Goal: Task Accomplishment & Management: Manage account settings

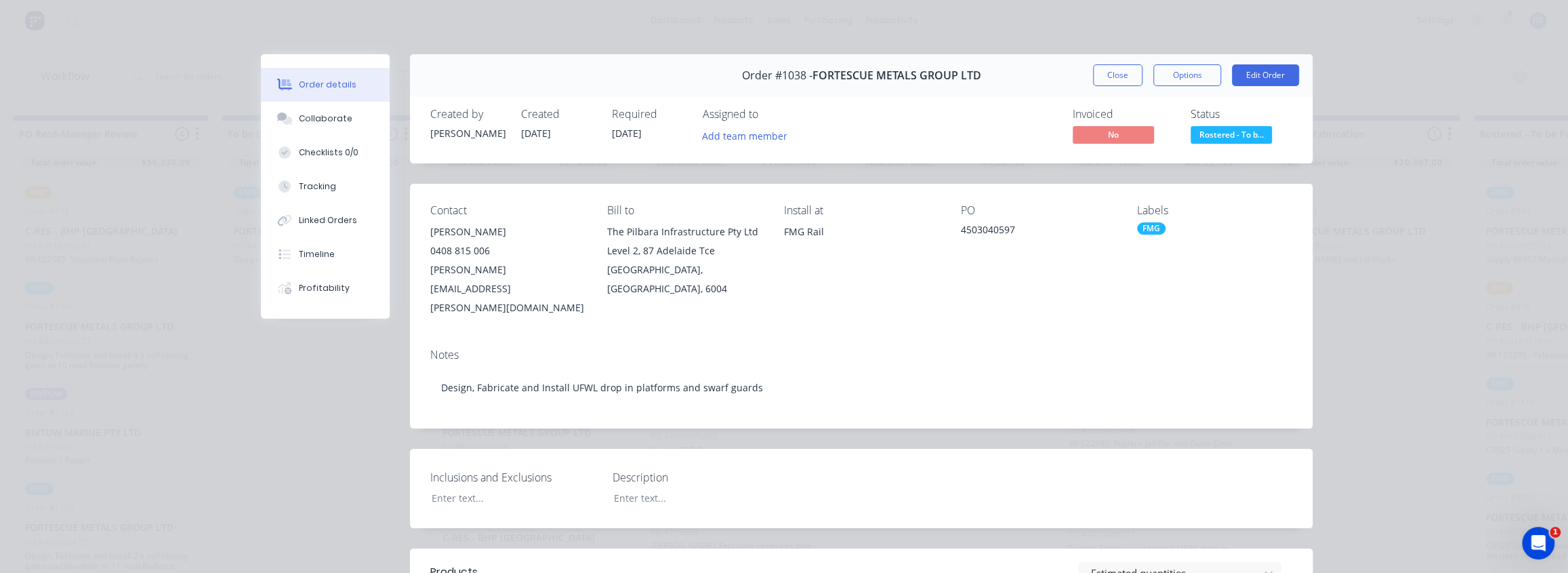
scroll to position [493, 0]
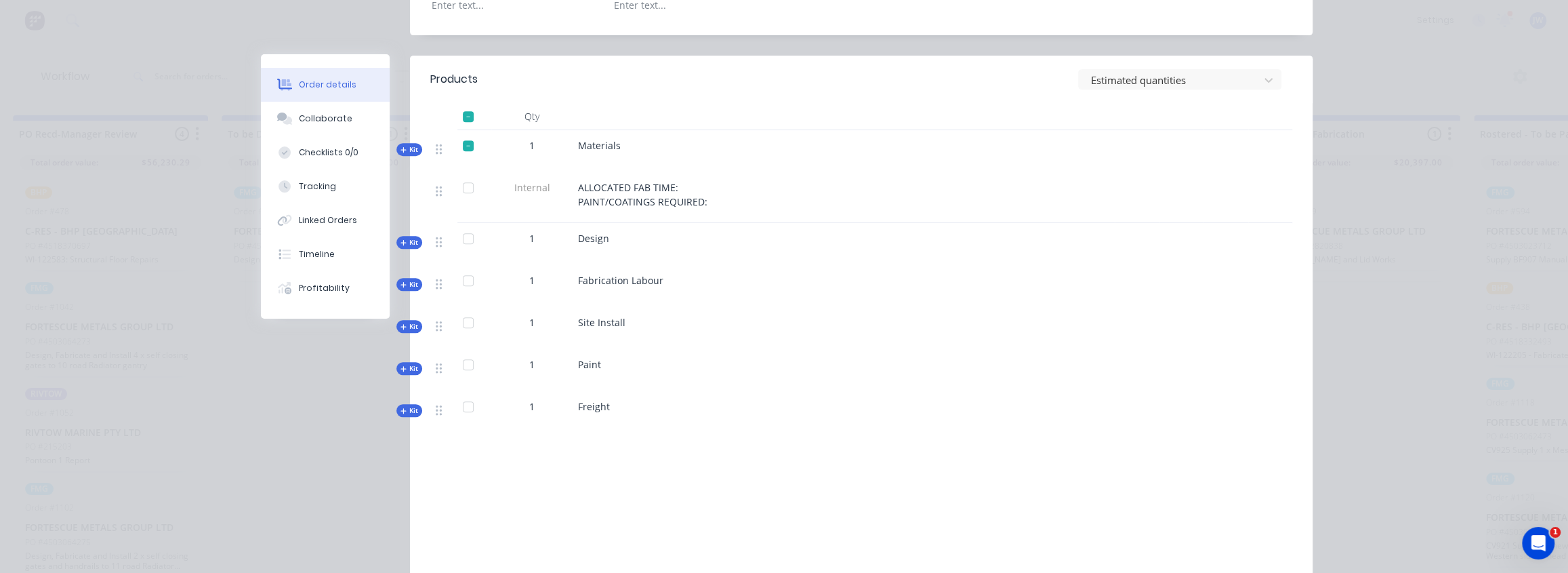
click at [343, 46] on div "Order #1038 - FORTESCUE METALS GROUP LTD Close Options Edit Order Created by Le…" at bounding box center [787, 118] width 1052 height 1113
click at [1552, 160] on div "Order details Collaborate Checklists 0/0 Tracking Linked Orders Timeline Profit…" at bounding box center [784, 286] width 1568 height 573
click at [1434, 156] on div "Order details Collaborate Checklists 0/0 Tracking Linked Orders Timeline Profit…" at bounding box center [784, 286] width 1568 height 573
click at [1432, 154] on div "Order details Collaborate Checklists 0/0 Tracking Linked Orders Timeline Profit…" at bounding box center [784, 286] width 1568 height 573
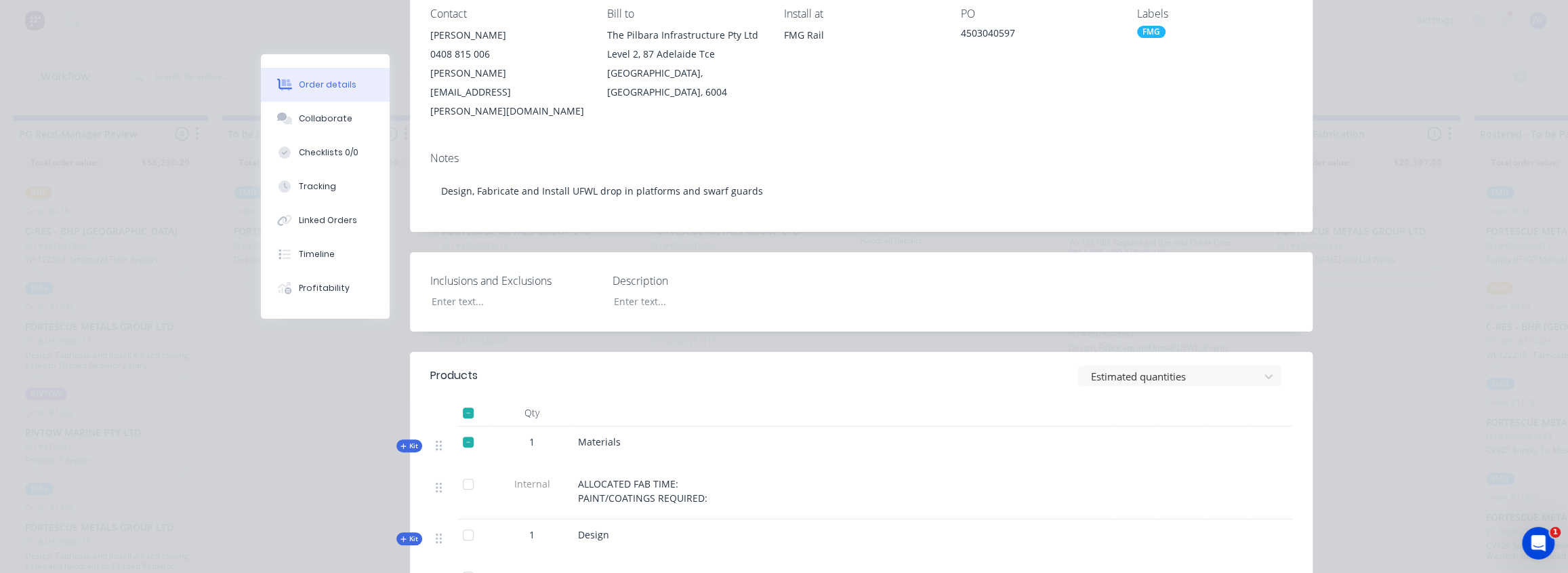
scroll to position [0, 0]
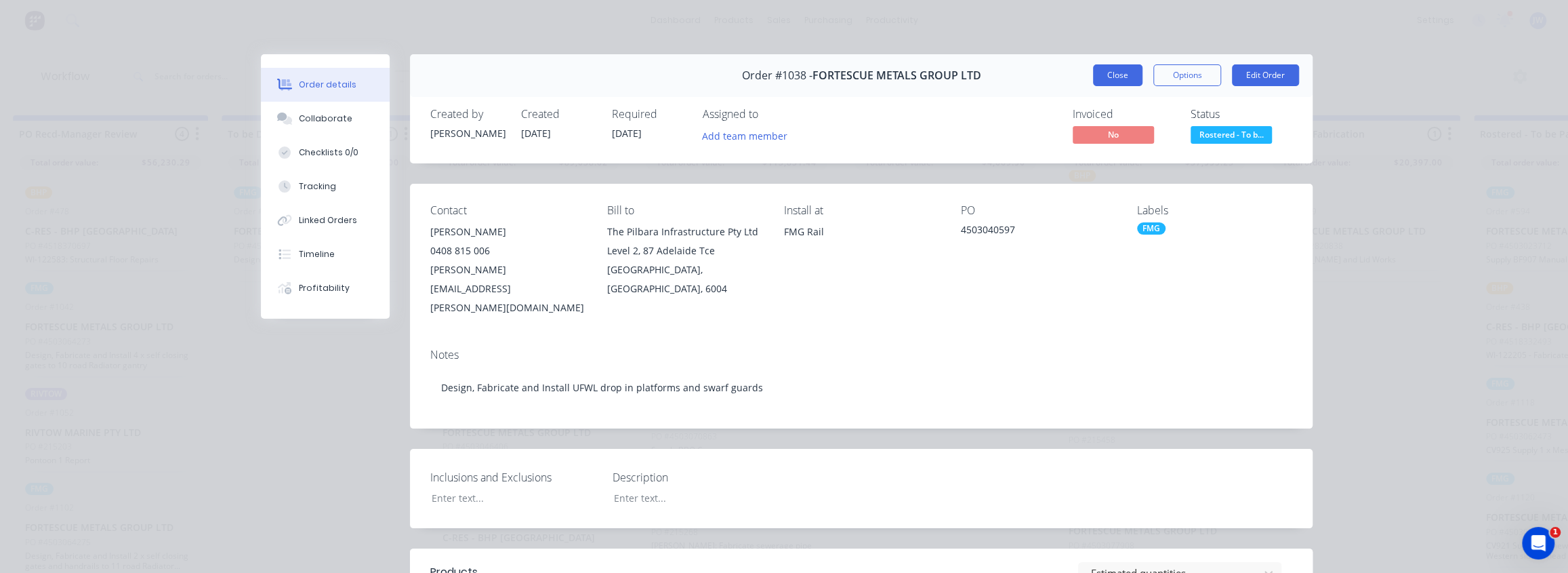
click at [1131, 80] on button "Close" at bounding box center [1118, 75] width 49 height 22
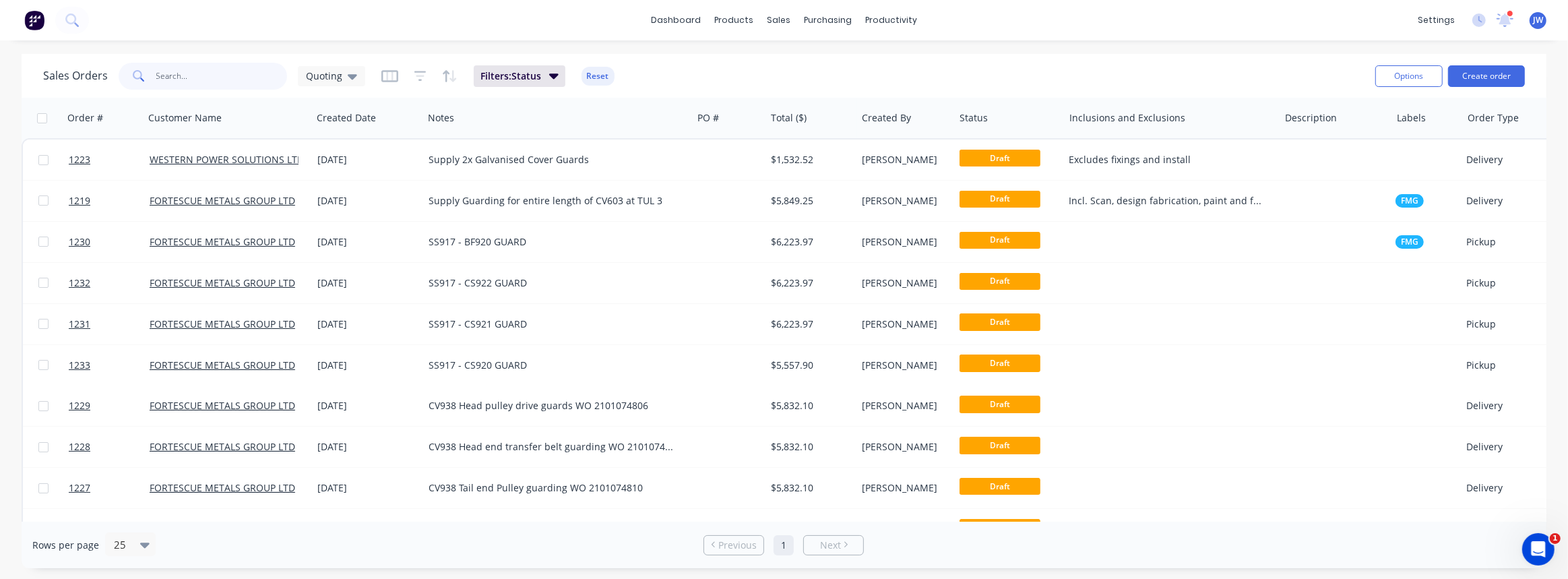
click at [243, 77] on input "text" at bounding box center [221, 76] width 131 height 27
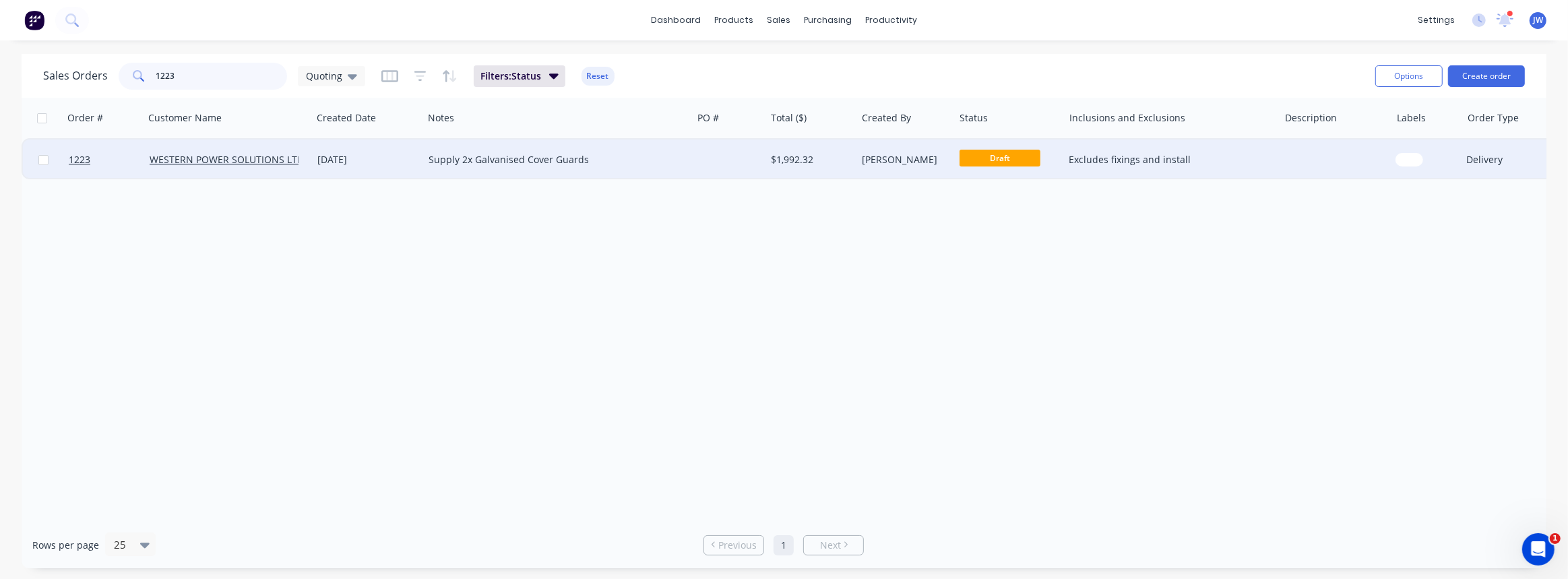
type input "1223"
click at [680, 161] on div "Supply 2x Galvanised Cover Guards" at bounding box center [558, 160] width 258 height 13
click at [790, 170] on div "$1,992.32" at bounding box center [811, 159] width 91 height 41
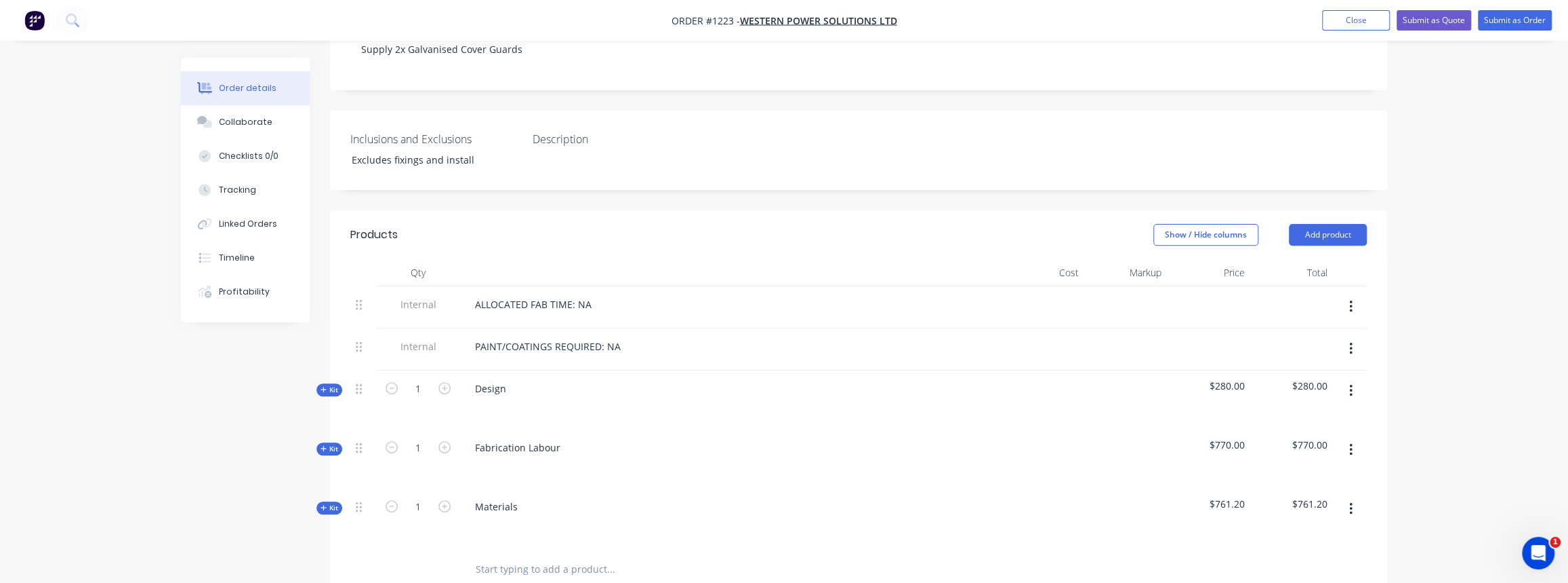
scroll to position [308, 0]
drag, startPoint x: 328, startPoint y: 409, endPoint x: 341, endPoint y: 412, distance: 13.3
click at [328, 443] on span "Kit" at bounding box center [329, 448] width 18 height 10
click at [331, 416] on div "Qty Cost Markup Price Total Internal ALLOCATED FAB TIME: NA Internal PAINT/COAT…" at bounding box center [858, 520] width 1057 height 524
click at [328, 384] on span "Kit" at bounding box center [329, 389] width 18 height 10
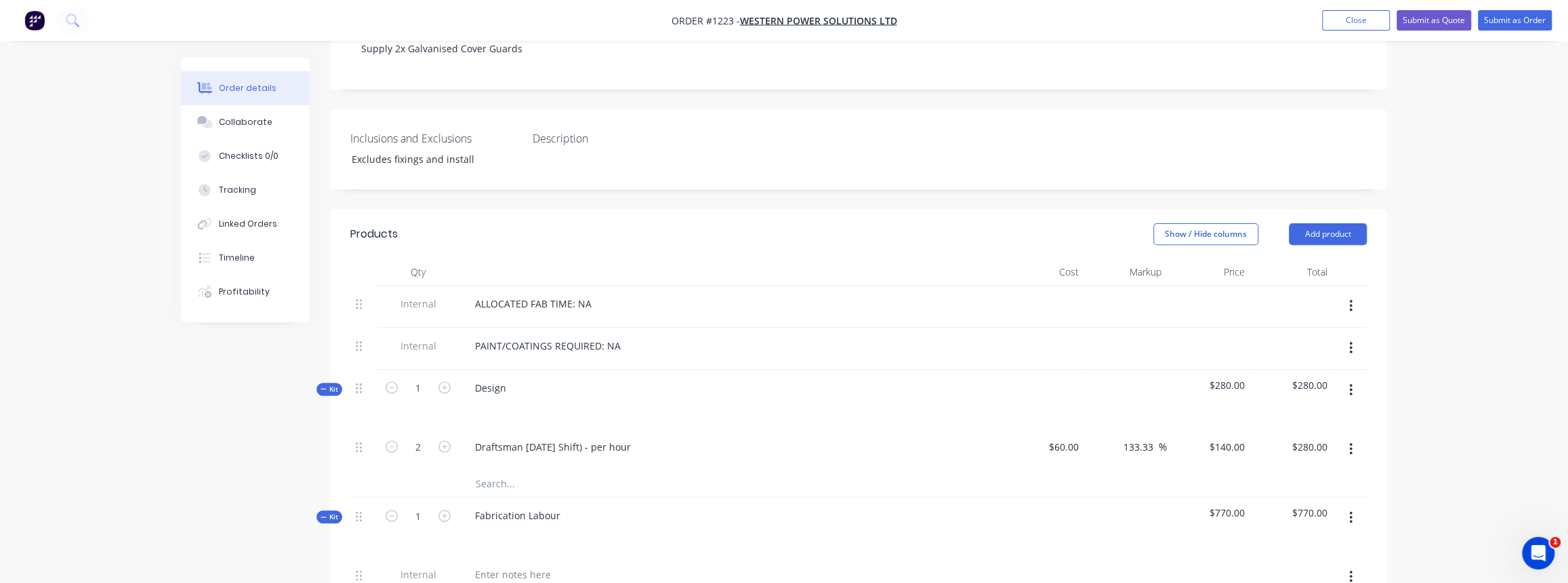
click at [332, 511] on span "Kit" at bounding box center [329, 517] width 18 height 10
click at [323, 382] on button "Kit" at bounding box center [329, 388] width 26 height 13
click at [332, 474] on div "Qty Cost Markup Price Total Internal ALLOCATED FAB TIME: NA Internal PAINT/COAT…" at bounding box center [858, 425] width 1057 height 333
click at [333, 502] on span "Kit" at bounding box center [329, 507] width 18 height 10
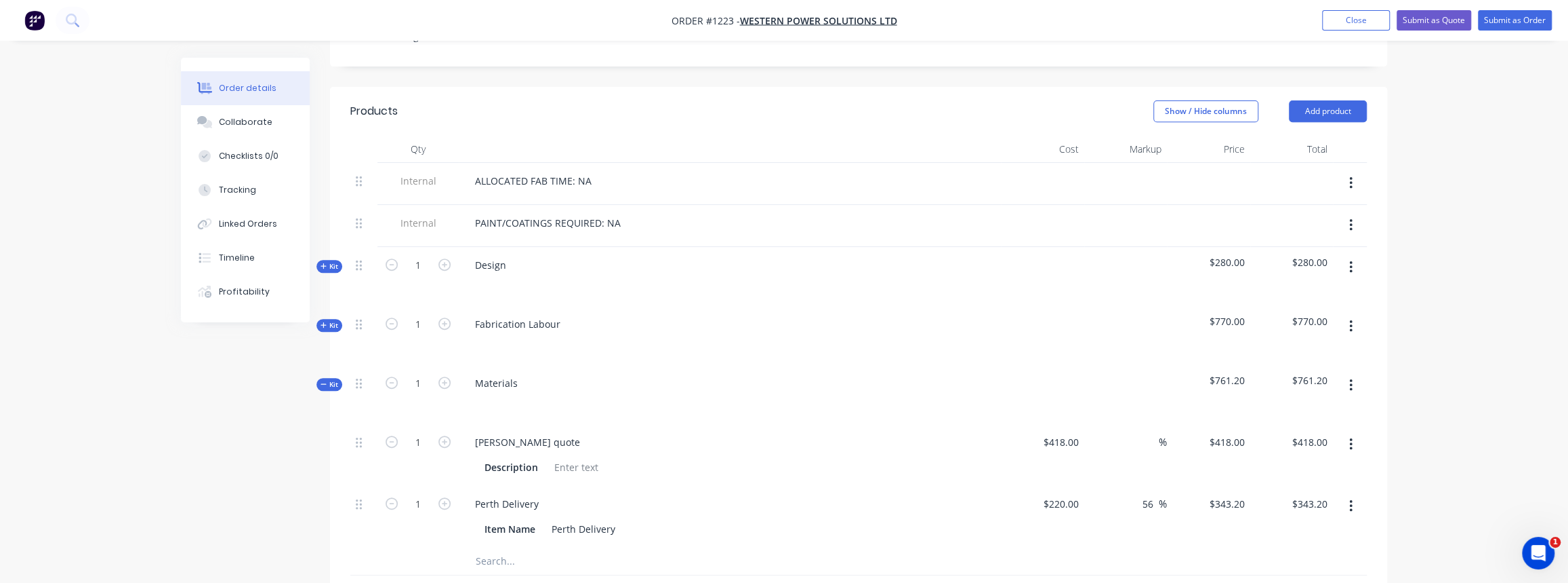
scroll to position [432, 0]
click at [1149, 432] on input at bounding box center [1151, 441] width 16 height 19
type input "40"
type input "$585.20"
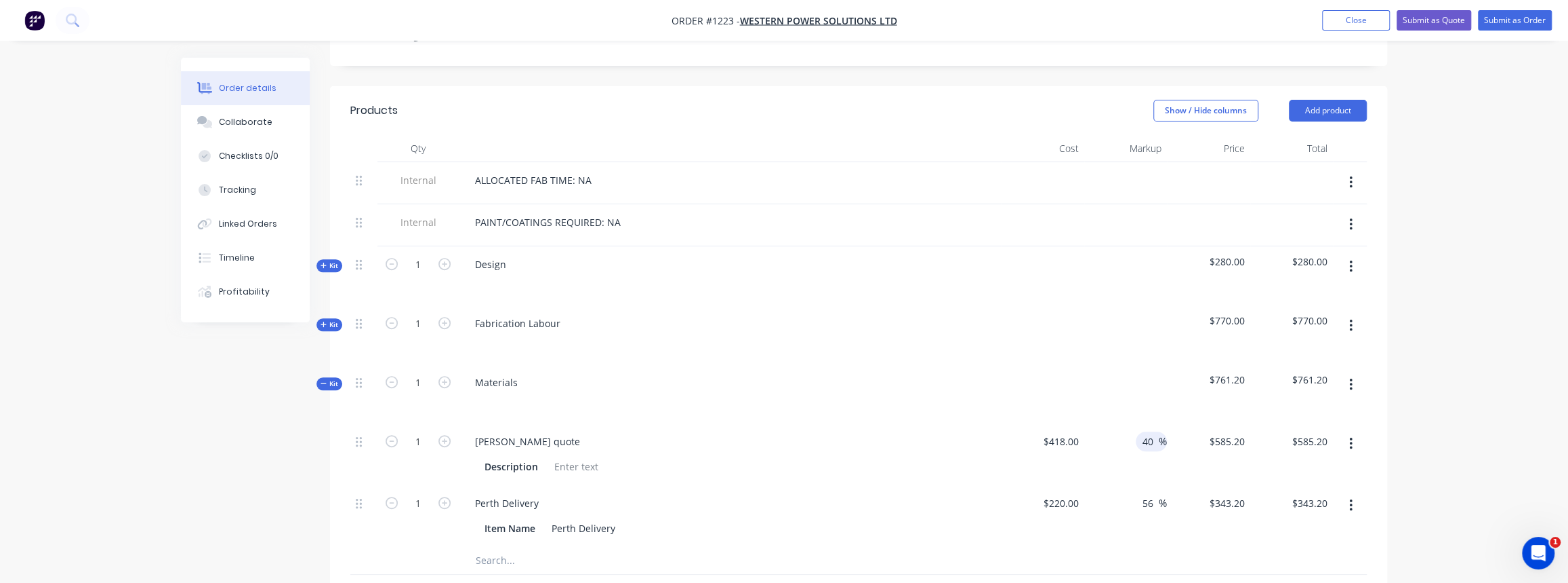
click at [1147, 432] on div "40 40 %" at bounding box center [1126, 454] width 83 height 62
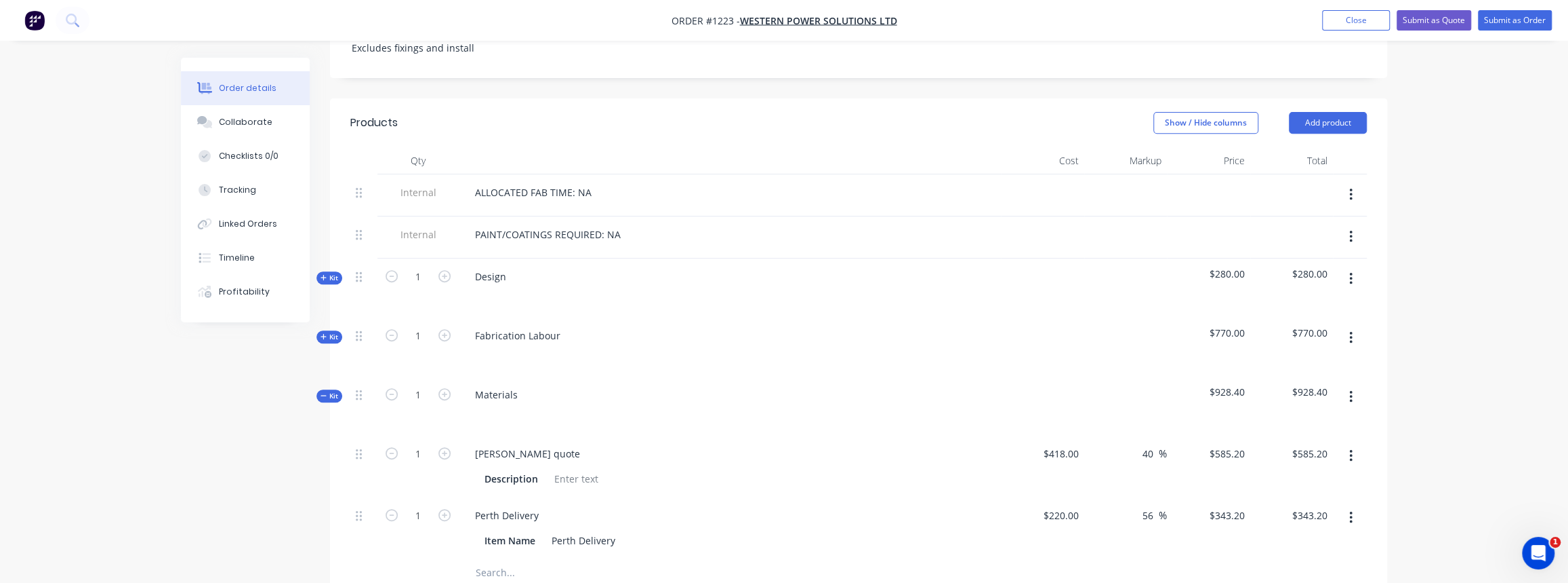
scroll to position [370, 0]
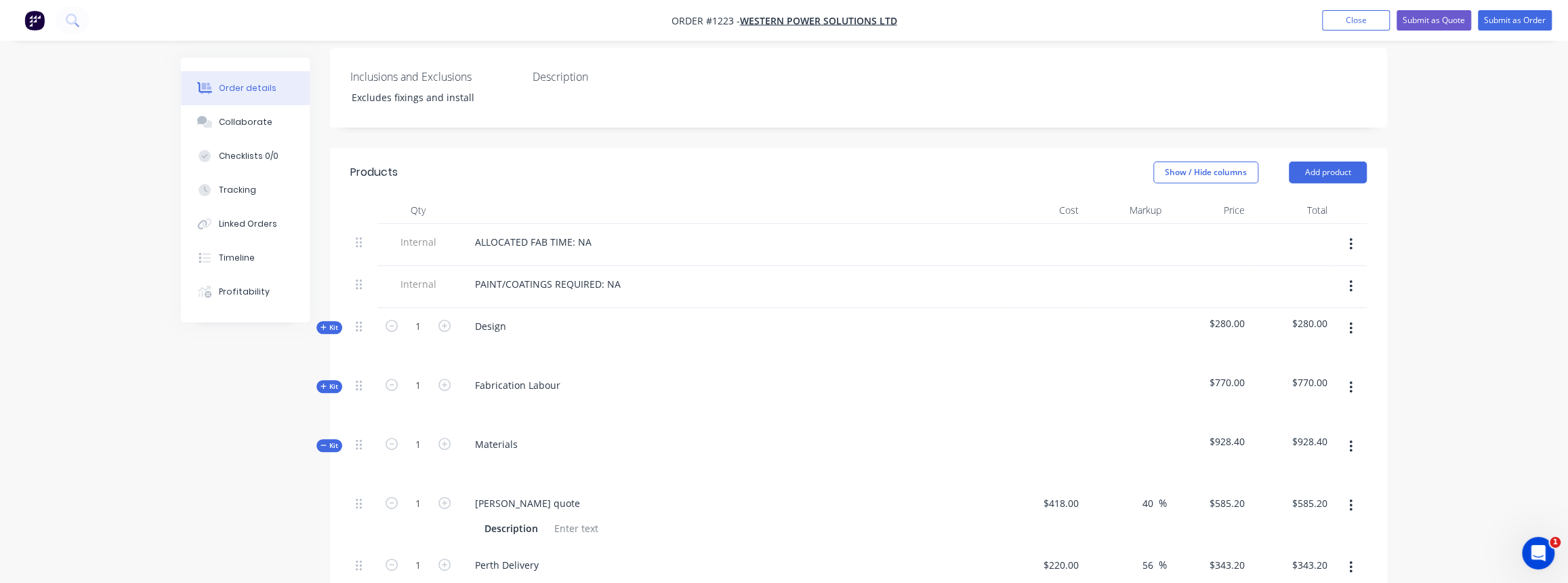
click at [328, 381] on span "Kit" at bounding box center [329, 386] width 18 height 10
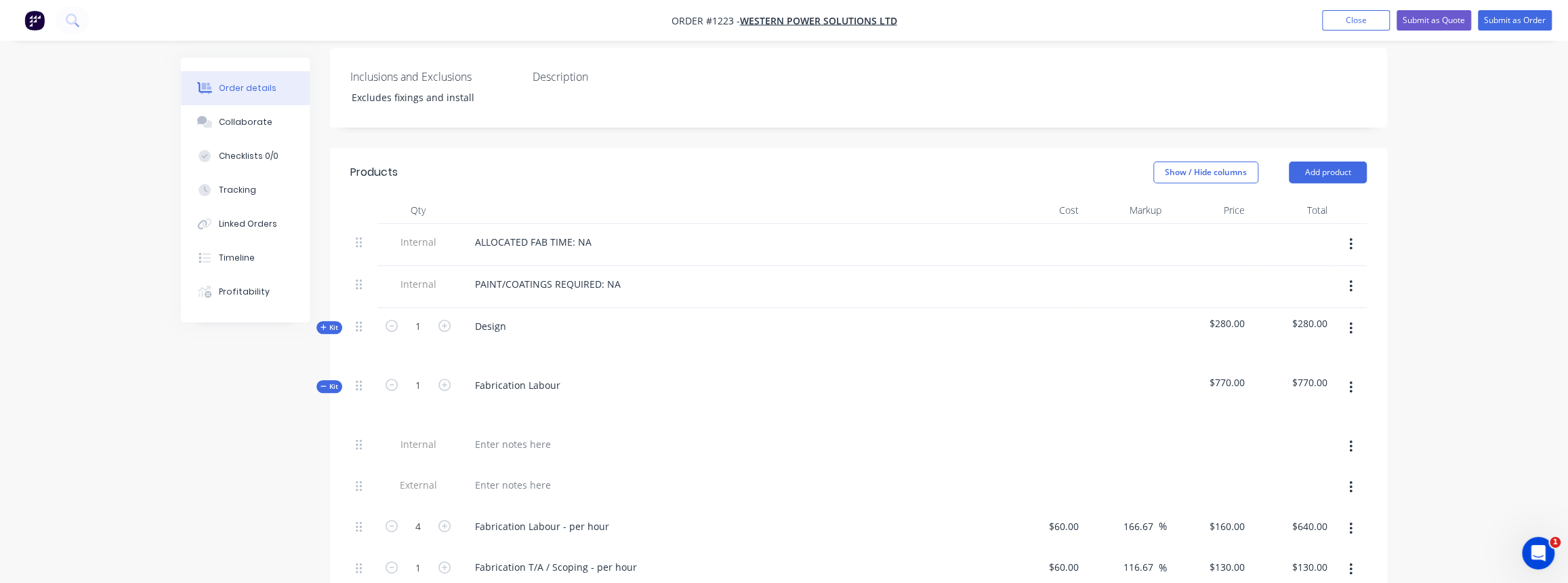
click at [325, 385] on icon "button" at bounding box center [323, 385] width 5 height 1
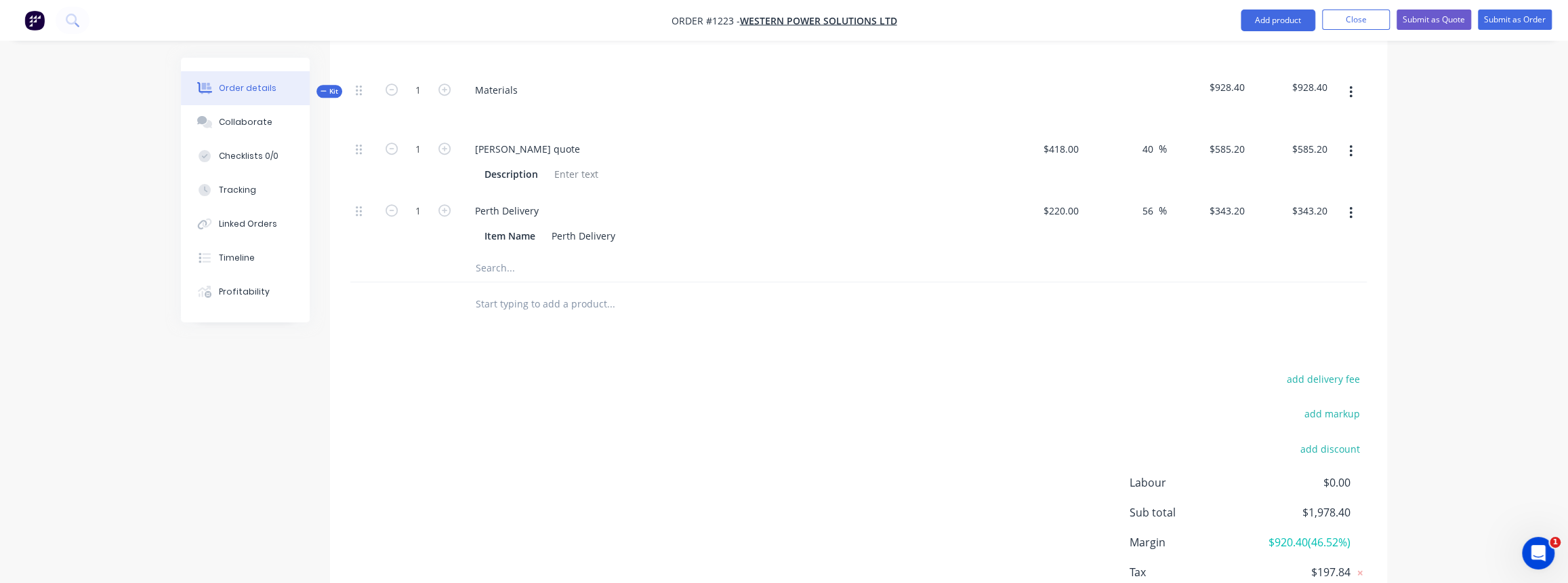
scroll to position [740, 0]
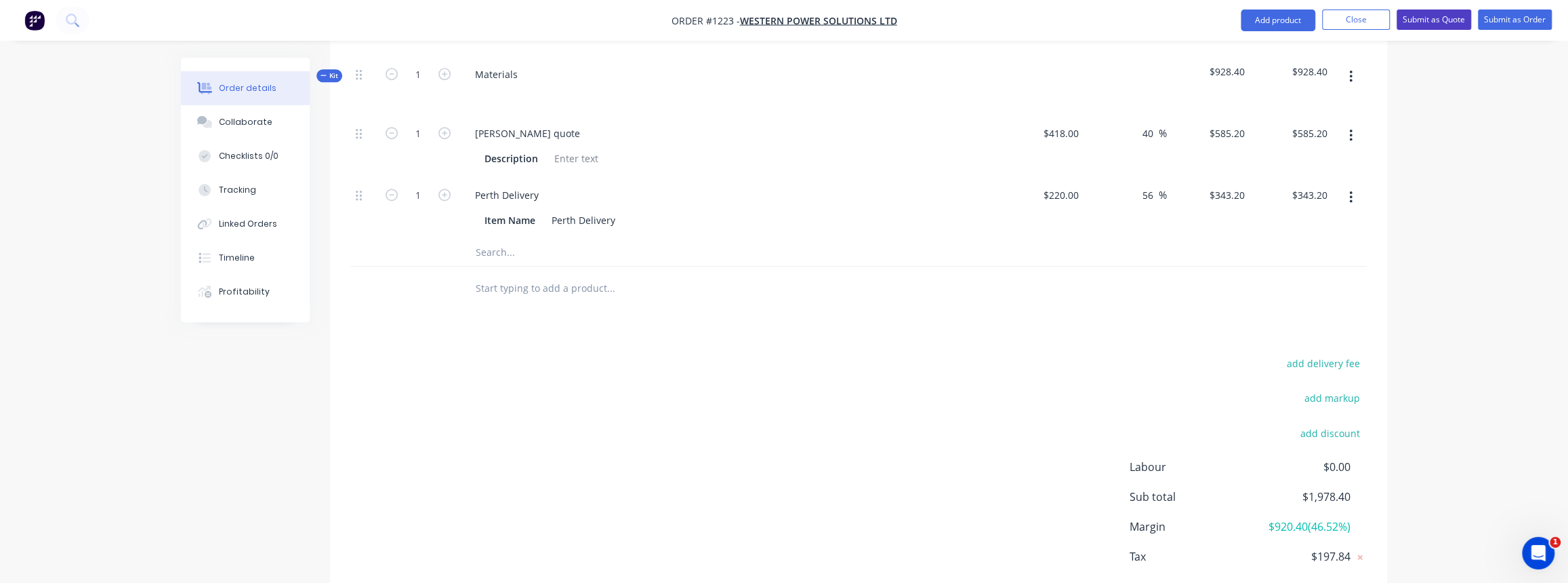
click at [1412, 23] on button "Submit as Quote" at bounding box center [1434, 19] width 74 height 20
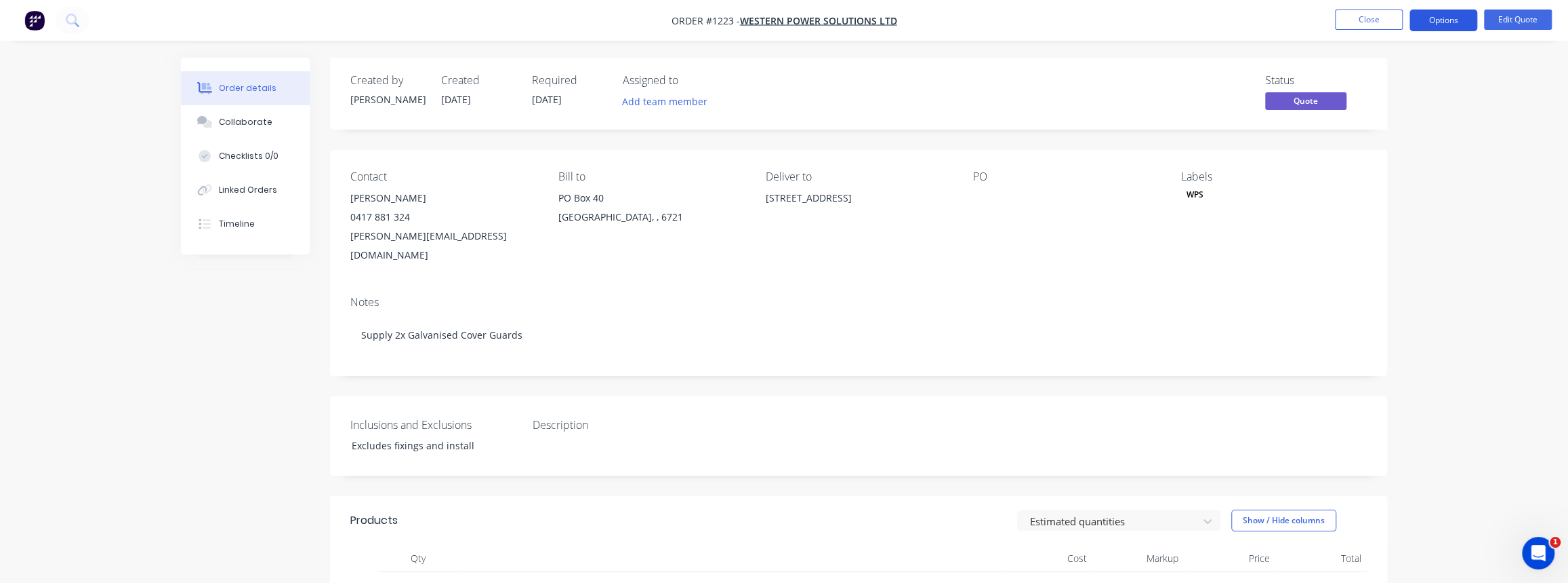
click at [1428, 26] on button "Options" at bounding box center [1443, 20] width 68 height 22
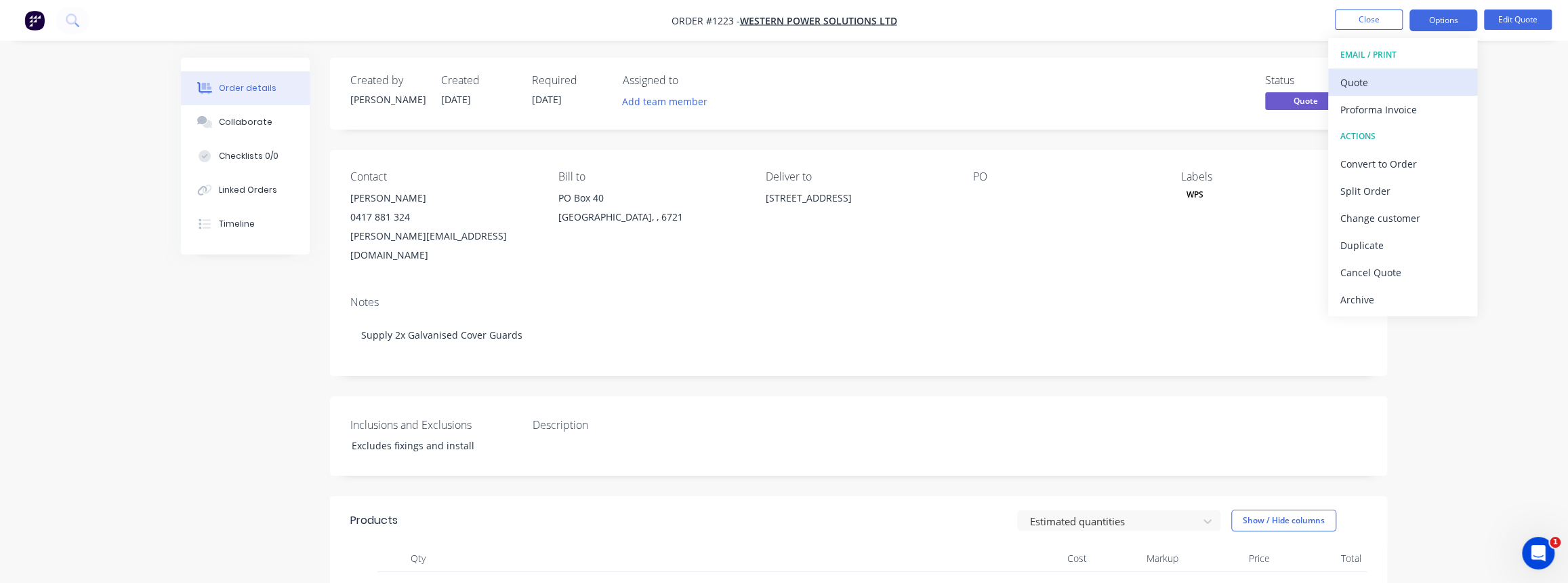
click at [1377, 82] on div "Quote" at bounding box center [1403, 82] width 124 height 19
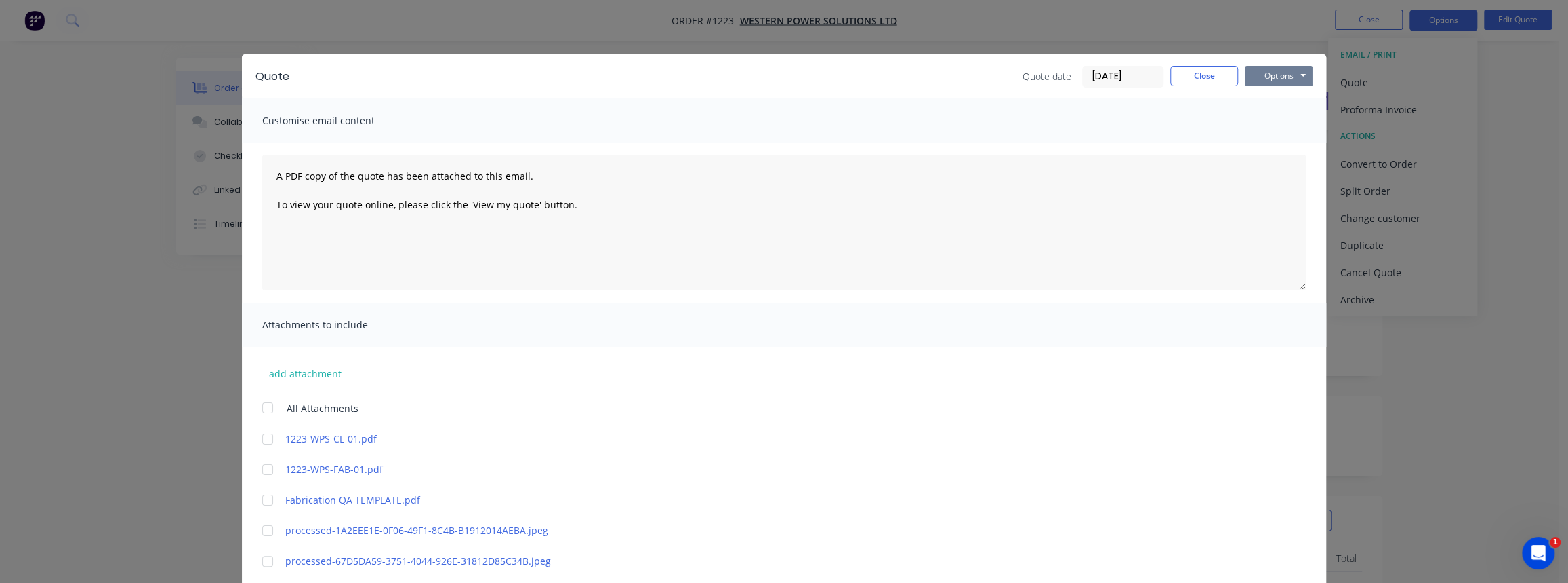
click at [1293, 75] on button "Options" at bounding box center [1278, 75] width 68 height 20
click at [1274, 122] on button "Print" at bounding box center [1288, 122] width 86 height 22
drag, startPoint x: 1226, startPoint y: 74, endPoint x: 1400, endPoint y: 42, distance: 176.9
click at [1226, 74] on button "Close" at bounding box center [1204, 75] width 68 height 20
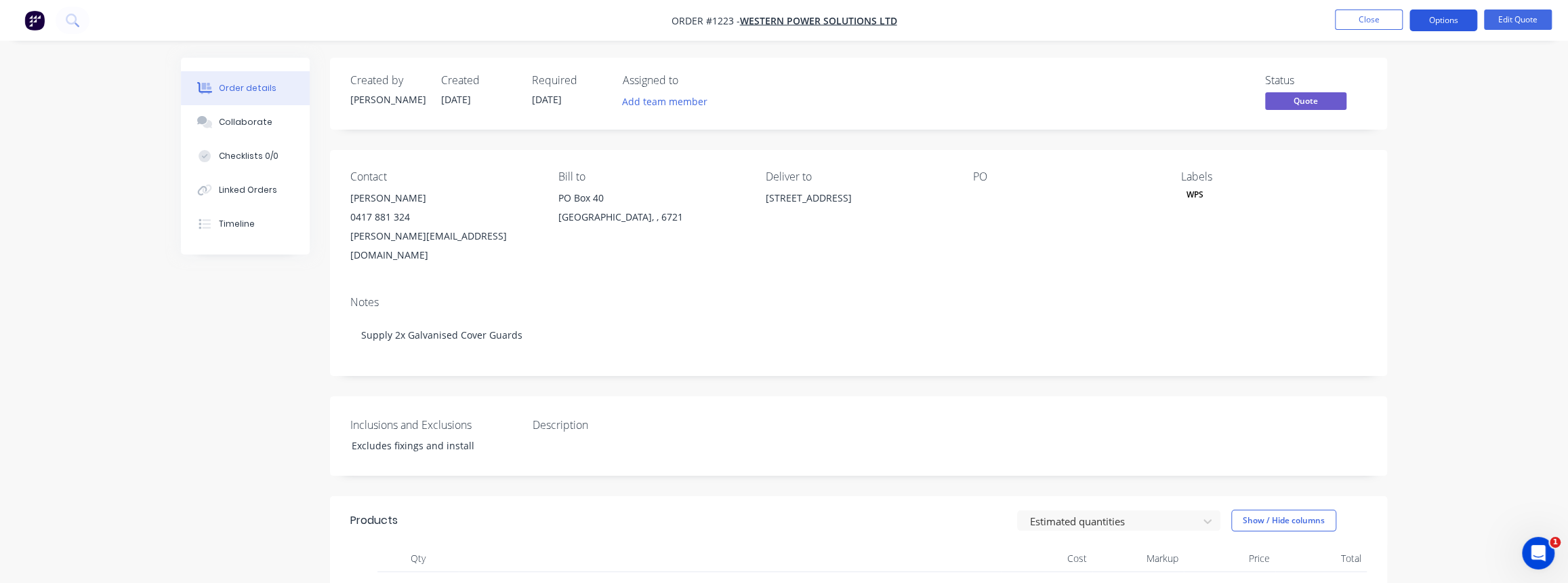
click at [1457, 23] on button "Options" at bounding box center [1443, 20] width 68 height 22
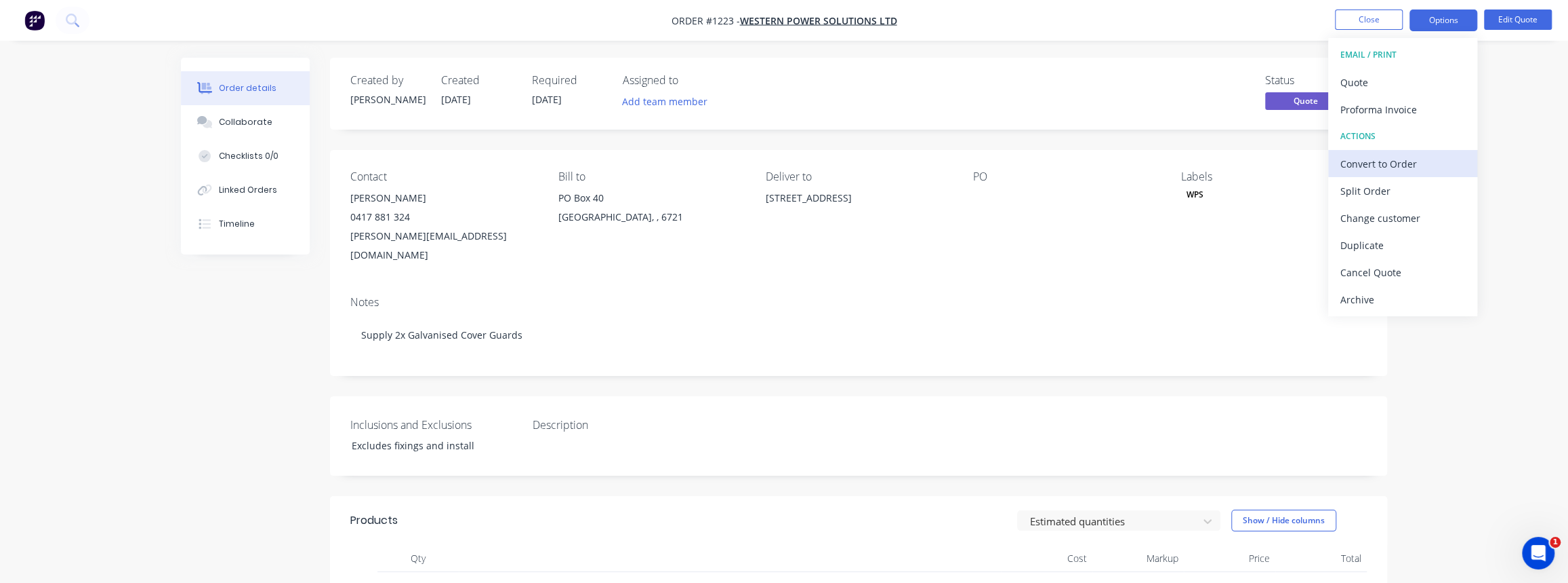
click at [1393, 169] on div "Convert to Order" at bounding box center [1403, 164] width 124 height 19
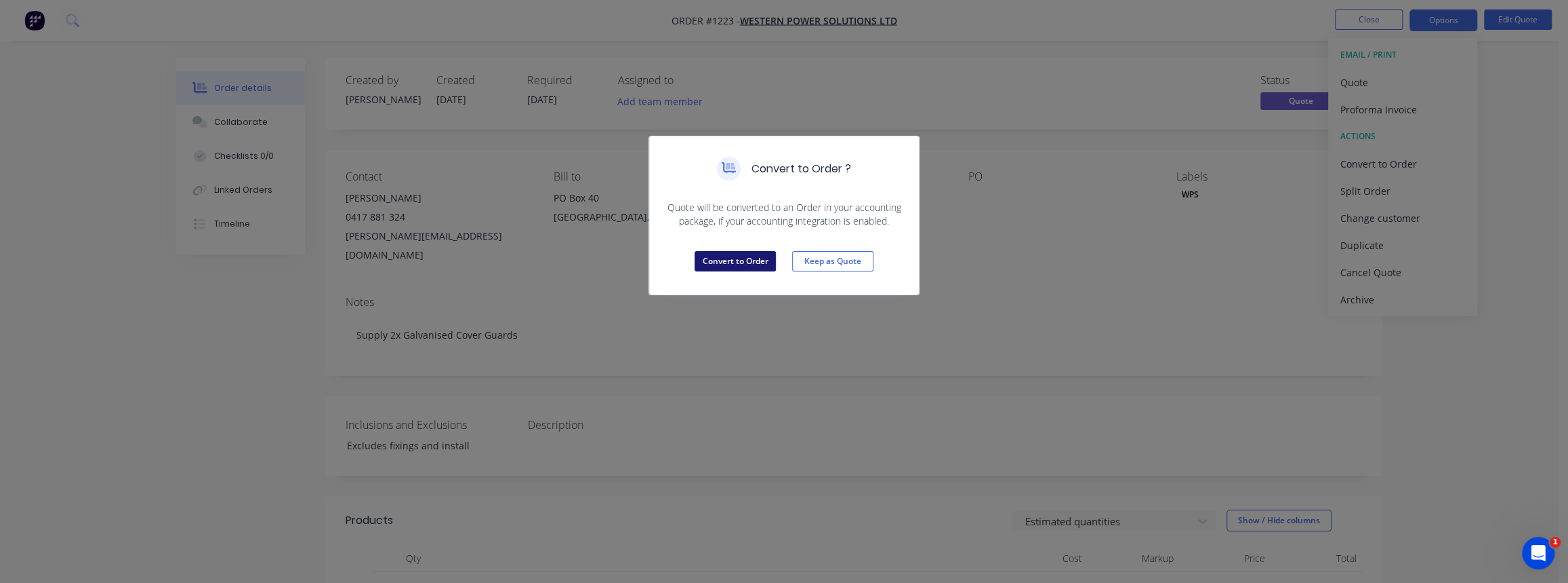
click at [720, 267] on button "Convert to Order" at bounding box center [735, 261] width 81 height 20
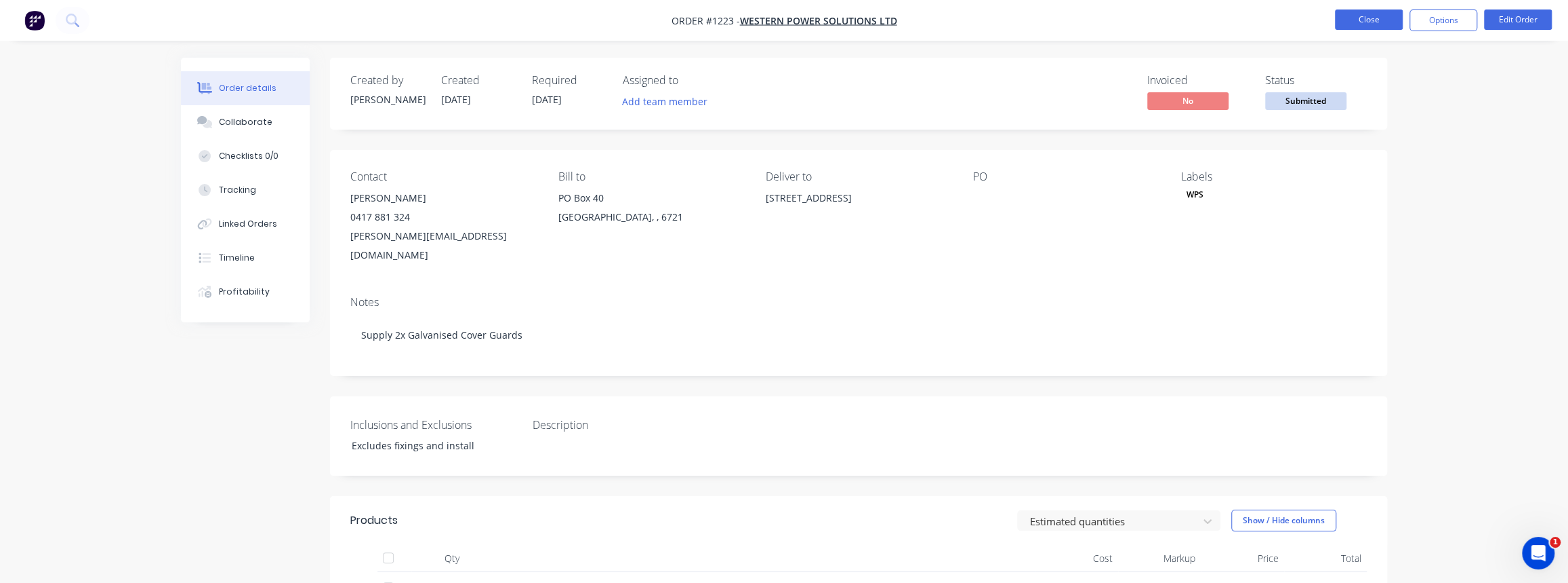
click at [1375, 27] on button "Close" at bounding box center [1368, 19] width 68 height 20
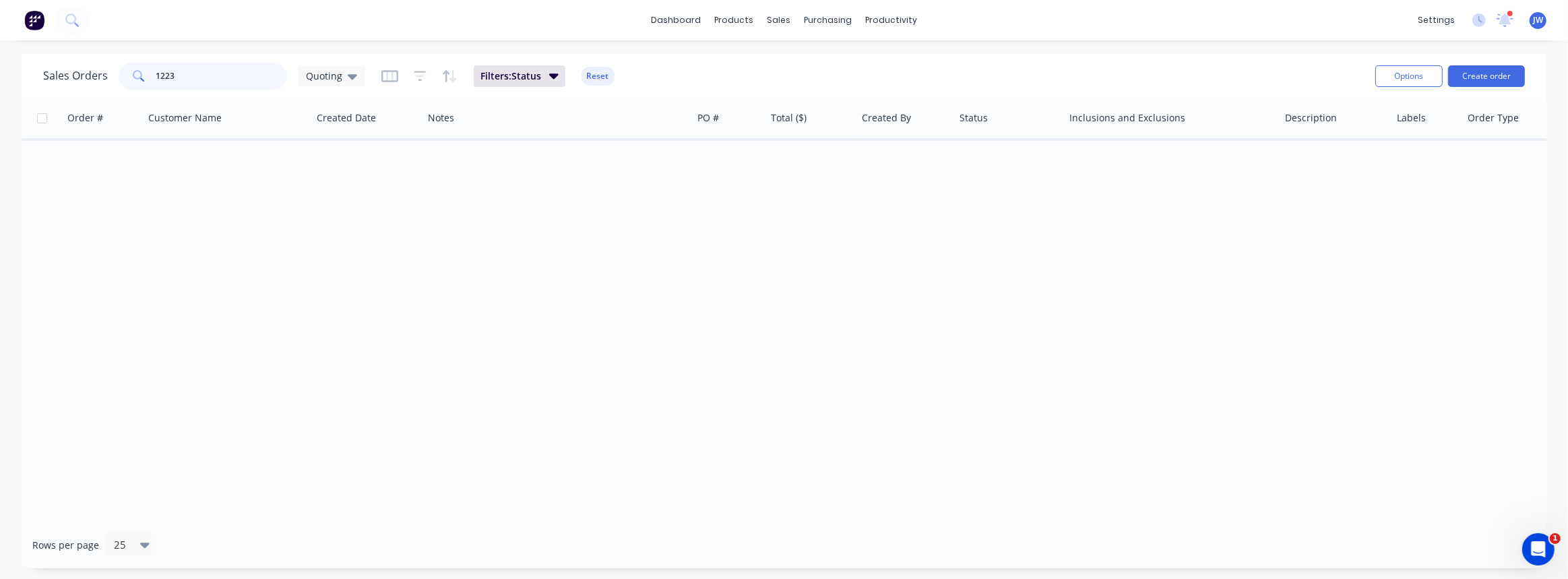
drag, startPoint x: 143, startPoint y: 84, endPoint x: 49, endPoint y: 78, distance: 94.2
click at [82, 84] on div "Sales Orders 1223 Quoting" at bounding box center [204, 76] width 322 height 27
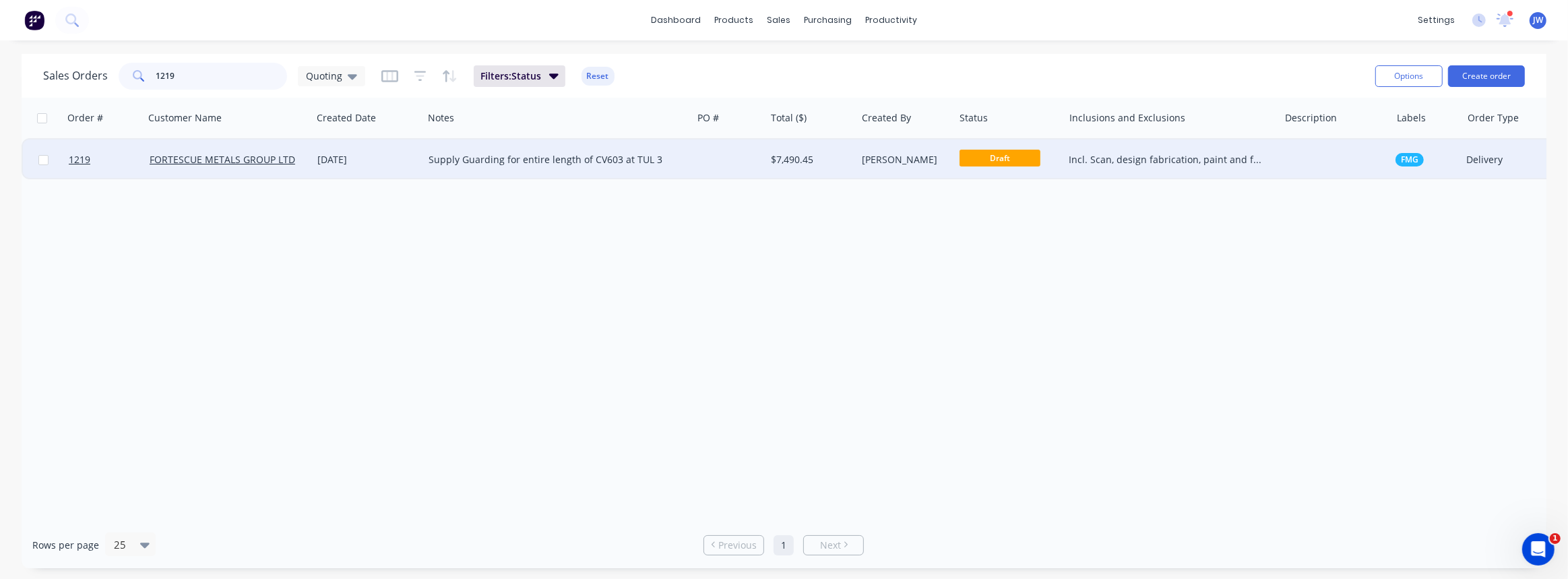
type input "1219"
click at [823, 172] on div "$7,490.45" at bounding box center [811, 159] width 91 height 41
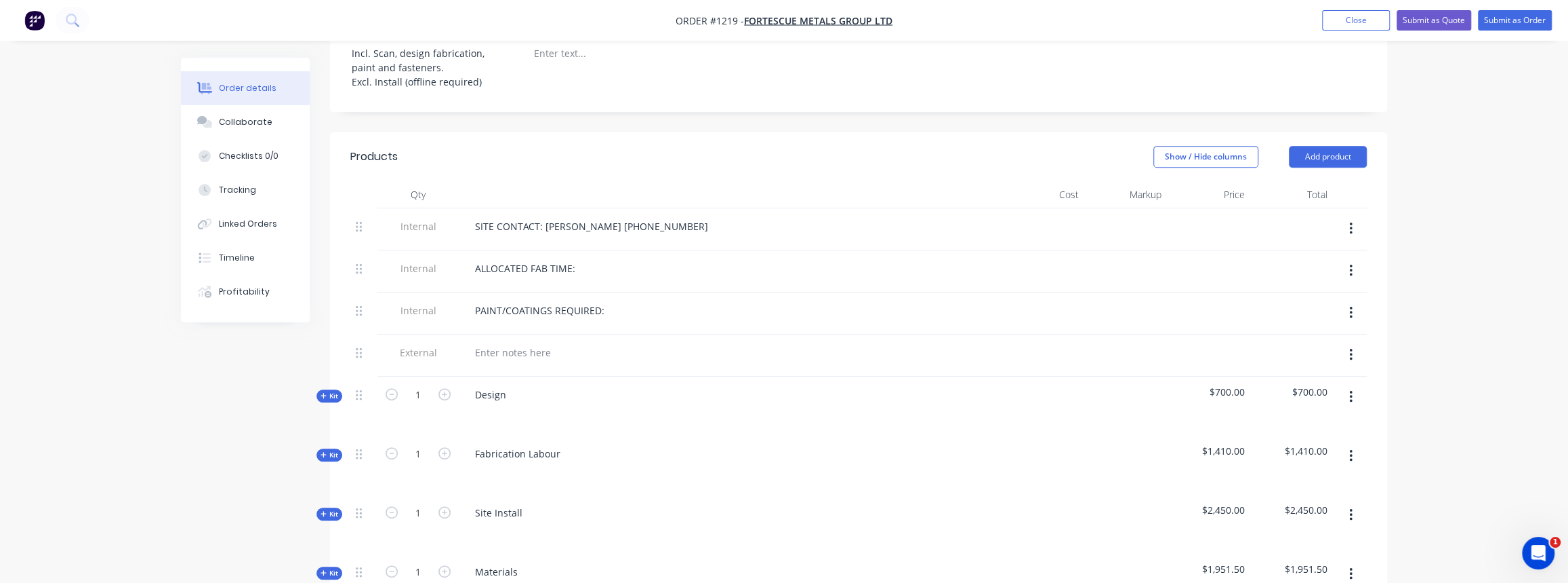
scroll to position [493, 0]
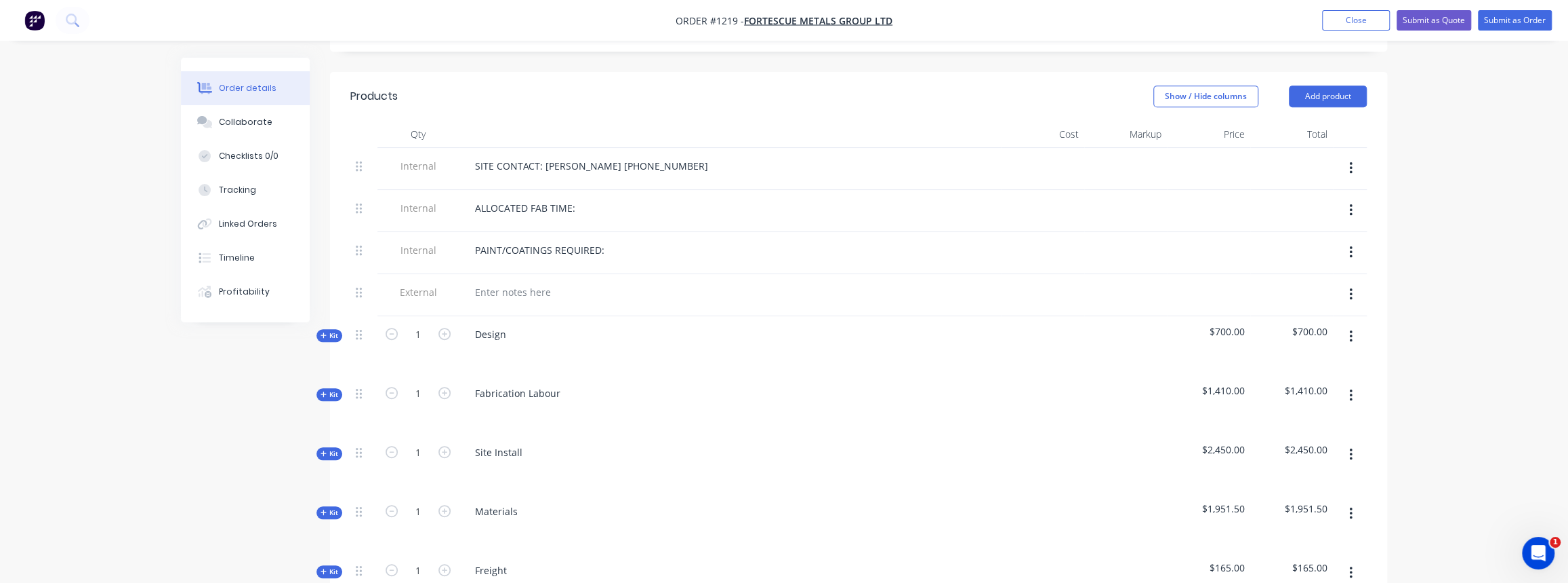
drag, startPoint x: 333, startPoint y: 495, endPoint x: 346, endPoint y: 495, distance: 13.0
click at [331, 508] on span "Kit" at bounding box center [329, 513] width 18 height 10
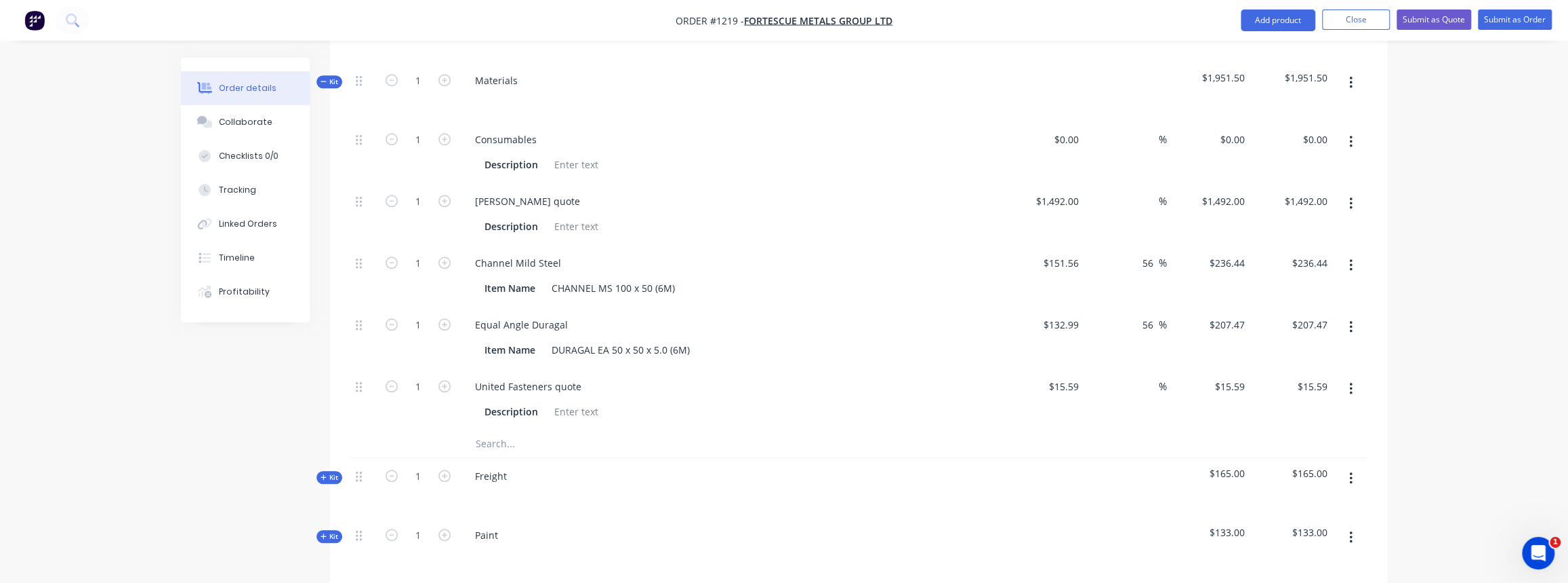
scroll to position [924, 0]
click at [1146, 374] on div "%" at bounding box center [1126, 398] width 83 height 62
click at [1155, 376] on input at bounding box center [1151, 385] width 16 height 19
type input "40"
type input "$21.826"
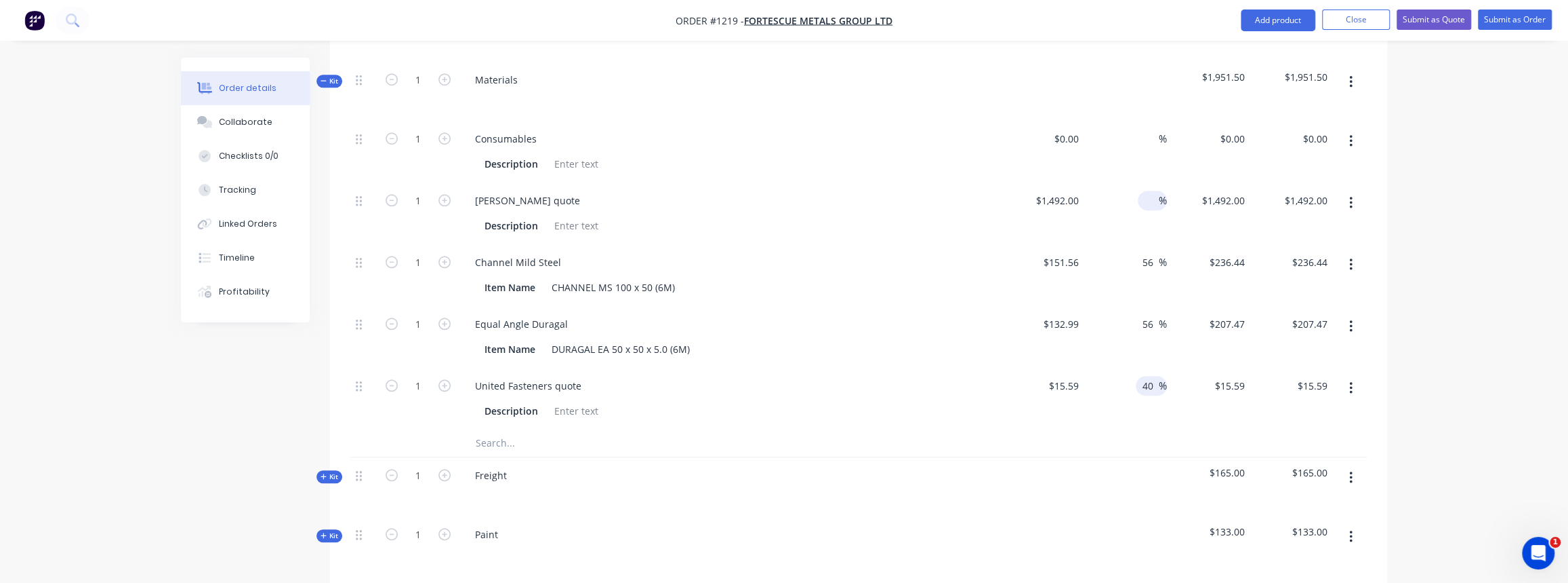
type input "$21.83"
click at [1149, 191] on input at bounding box center [1151, 201] width 16 height 19
type input "40"
type input "$2,088.80"
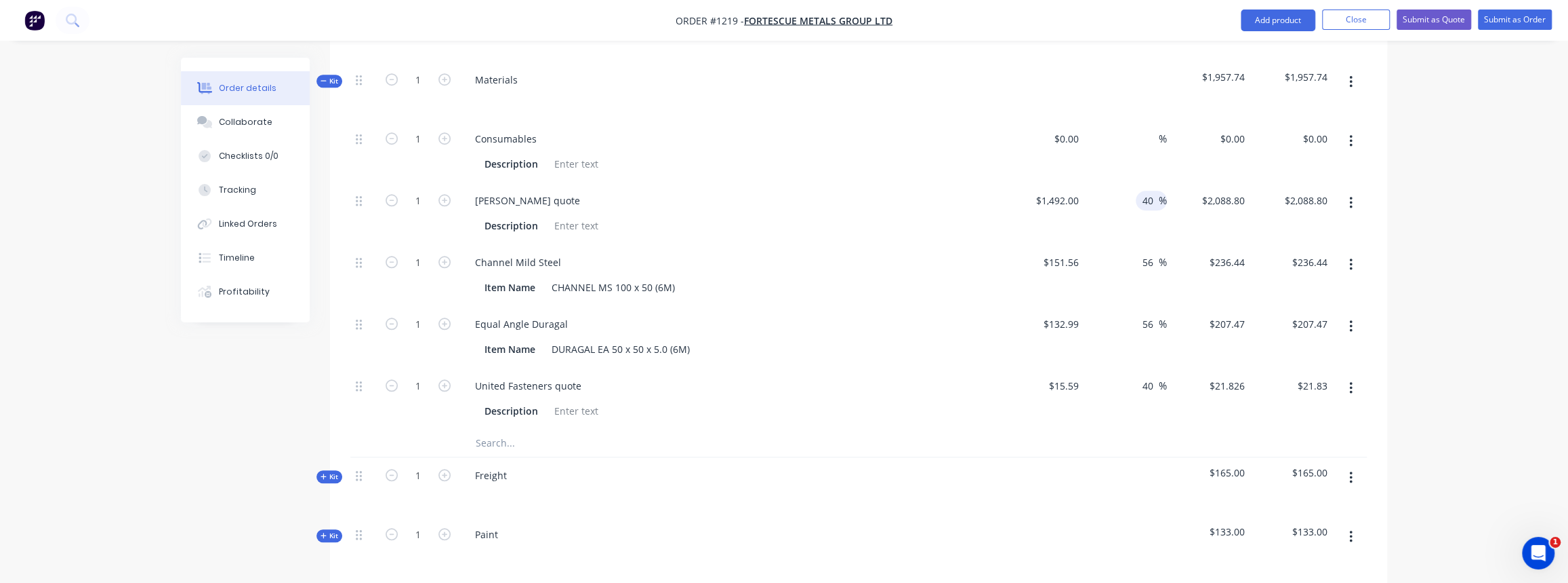
click at [1135, 121] on div "%" at bounding box center [1126, 151] width 83 height 62
click at [1077, 129] on input "0" at bounding box center [1076, 139] width 16 height 19
type input "$250.00"
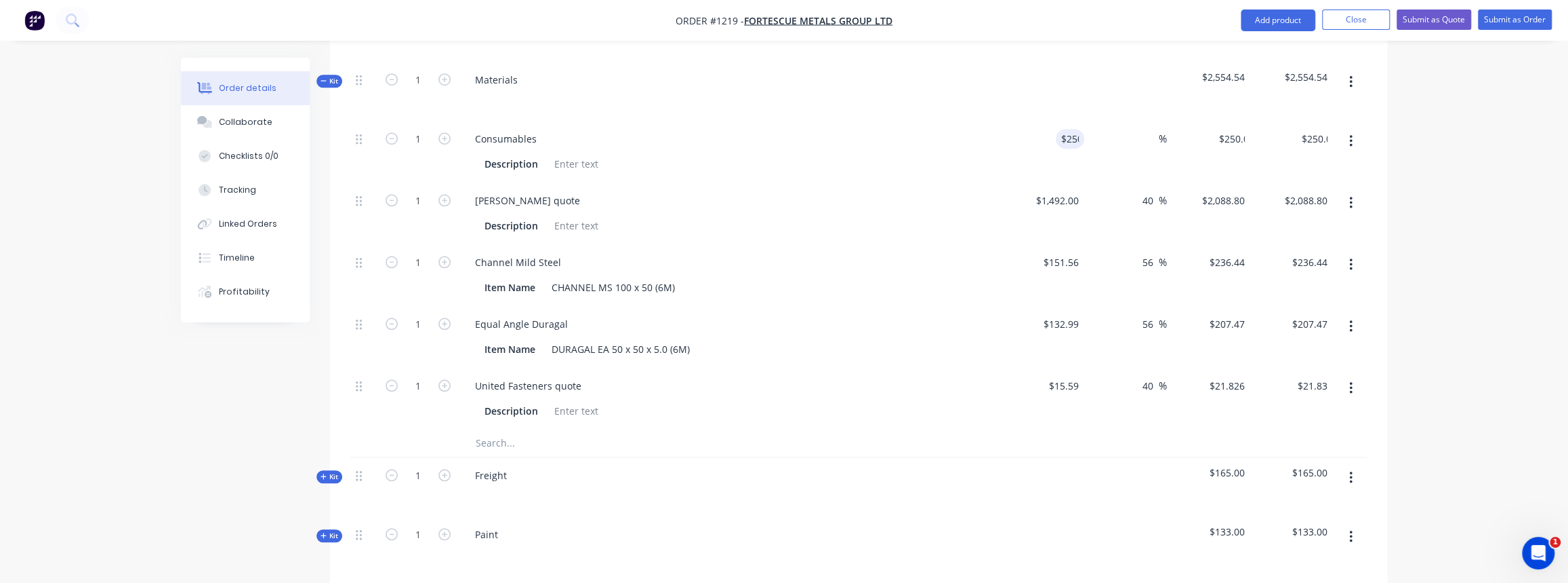
click at [1143, 155] on div "%" at bounding box center [1126, 151] width 83 height 62
click at [328, 471] on span "Kit" at bounding box center [329, 476] width 18 height 10
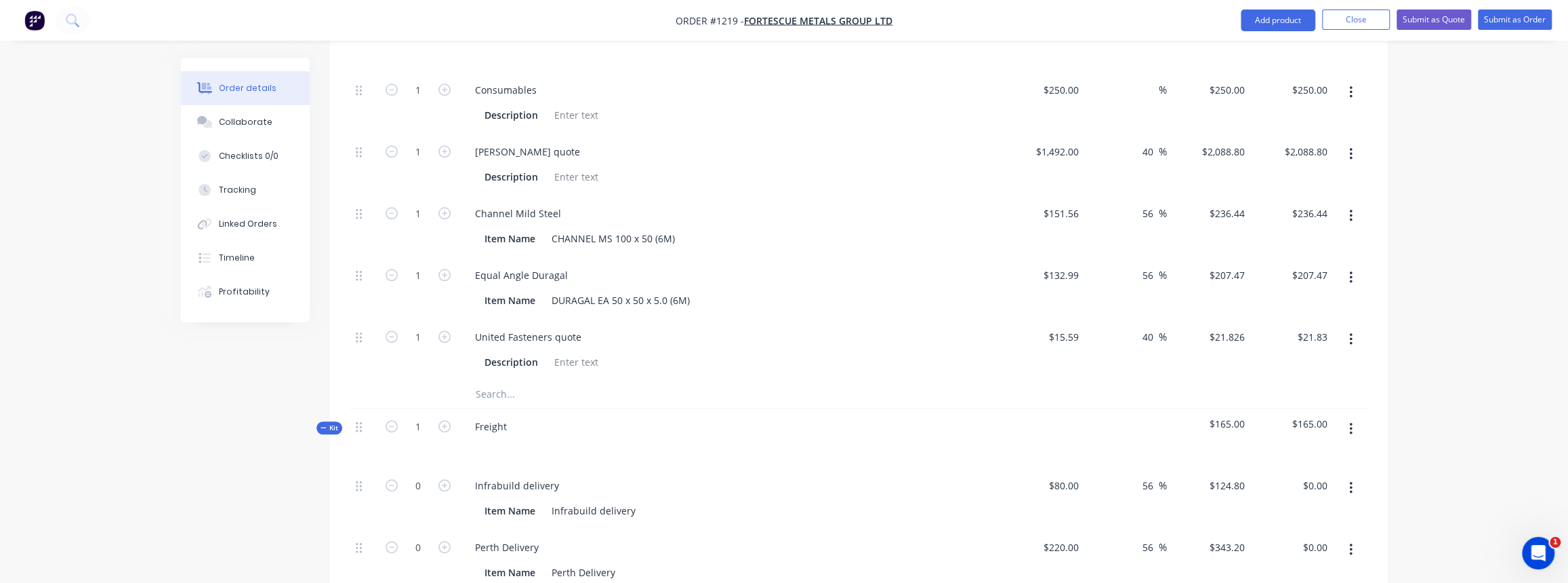
scroll to position [1048, 0]
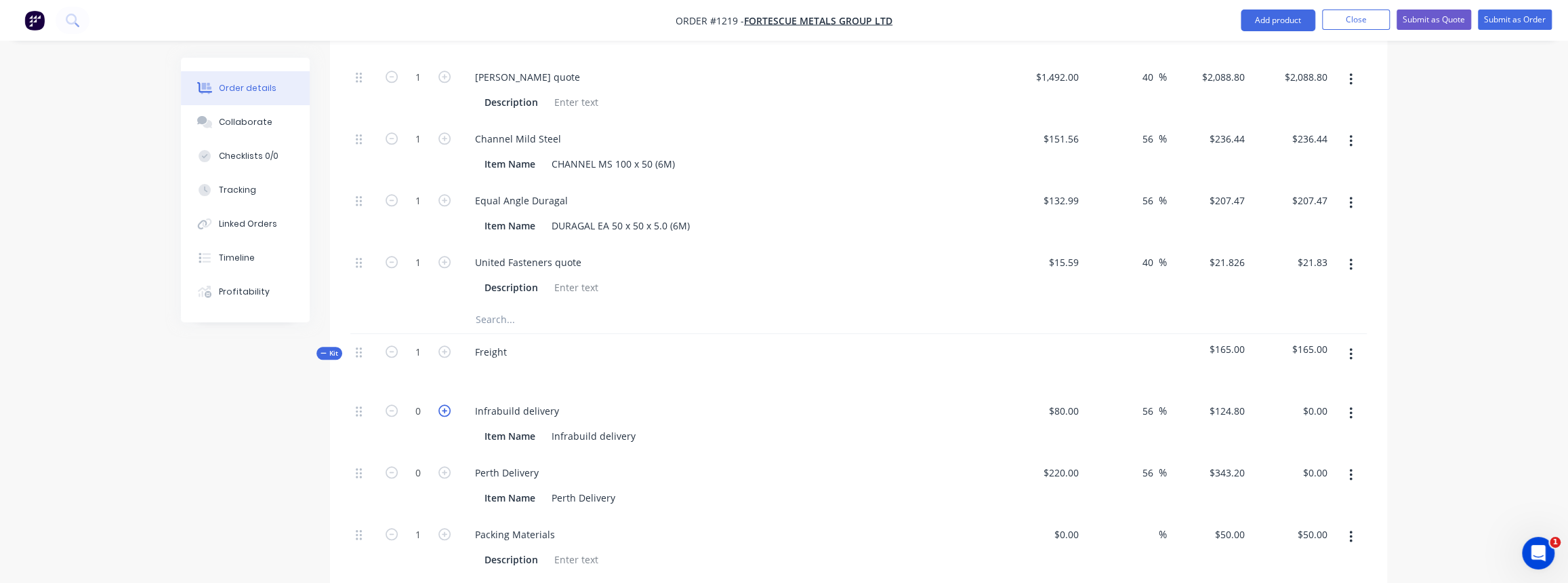
click at [445, 404] on icon "button" at bounding box center [445, 410] width 12 height 12
type input "1"
type input "$124.80"
click at [442, 466] on icon "button" at bounding box center [445, 472] width 12 height 12
type input "1"
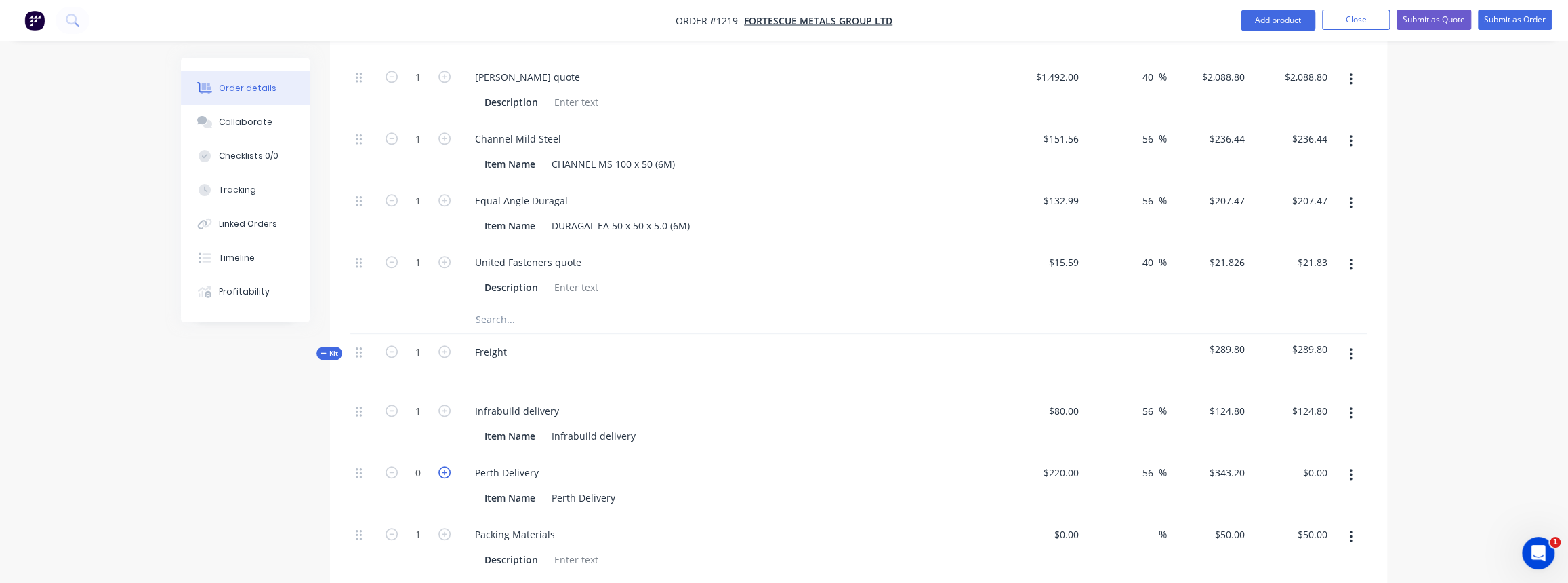
type input "$343.20"
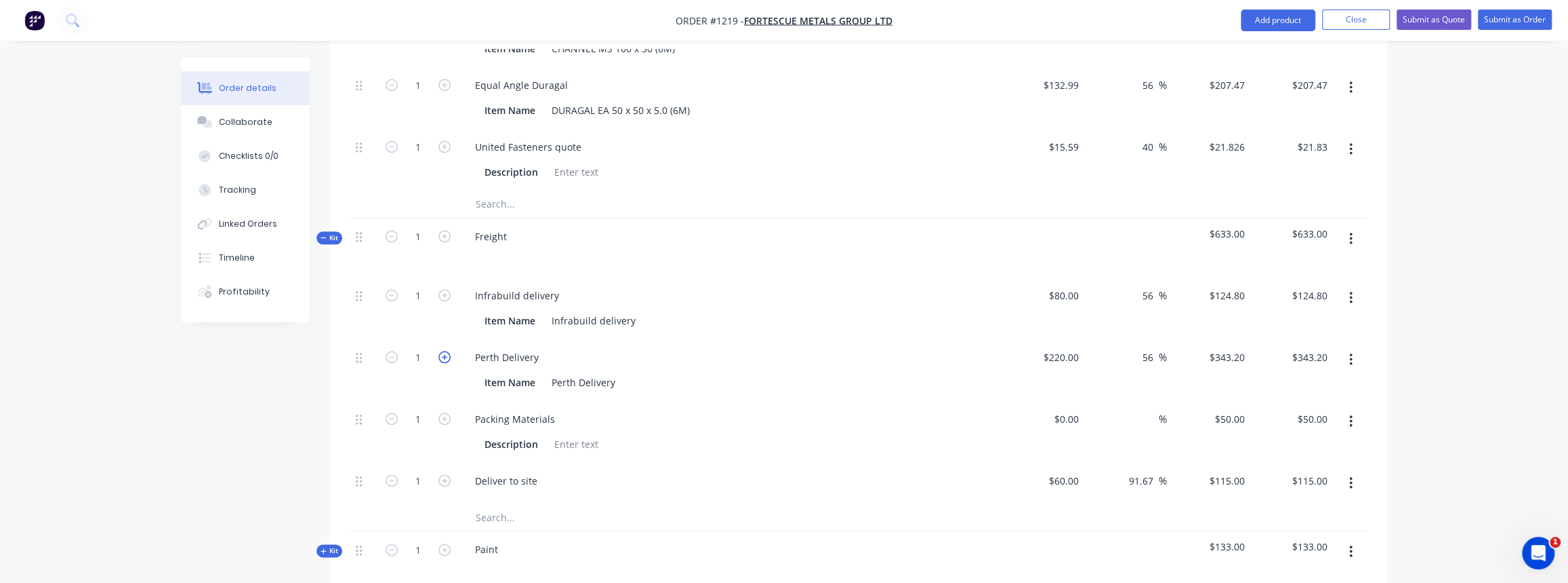
scroll to position [1171, 0]
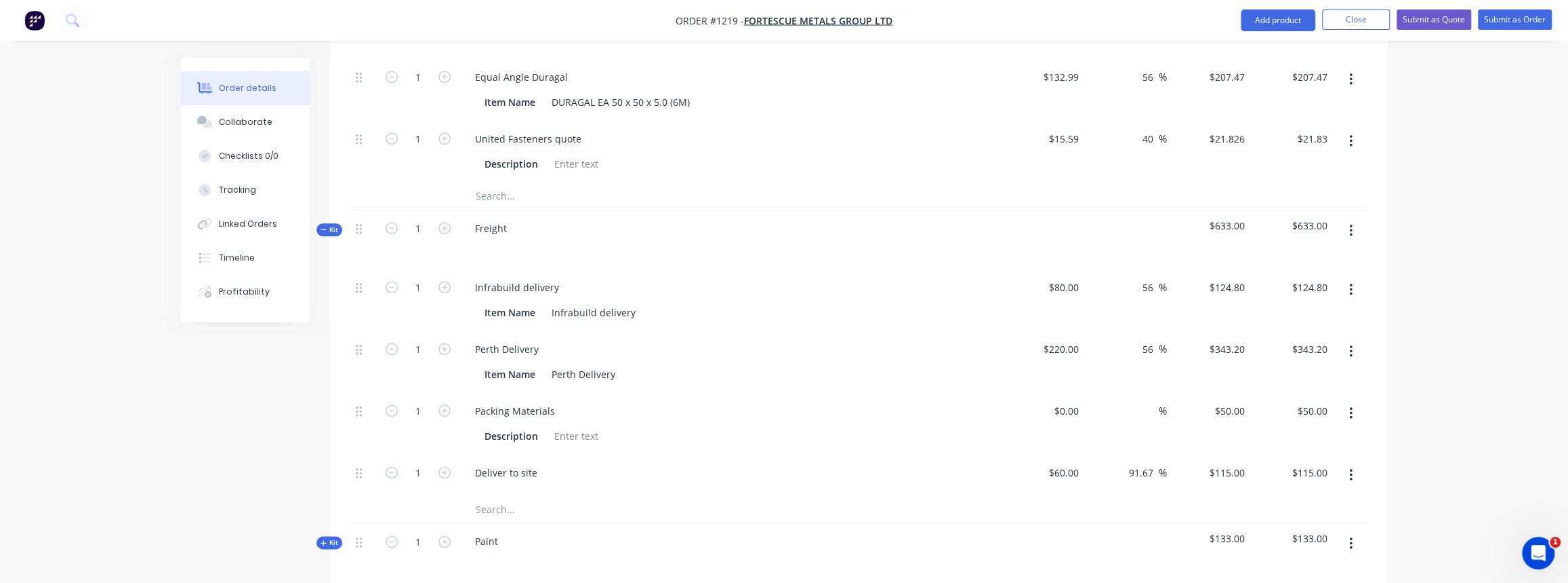
click at [334, 224] on span "Kit" at bounding box center [329, 230] width 18 height 10
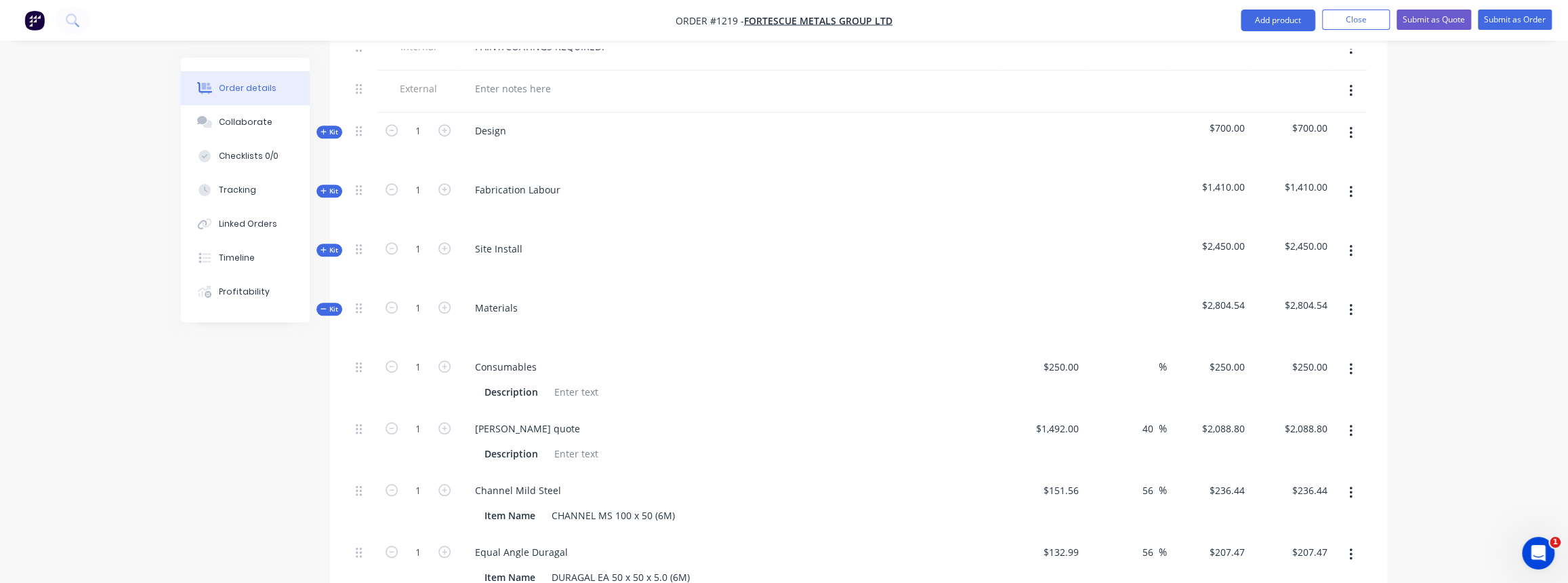
scroll to position [678, 0]
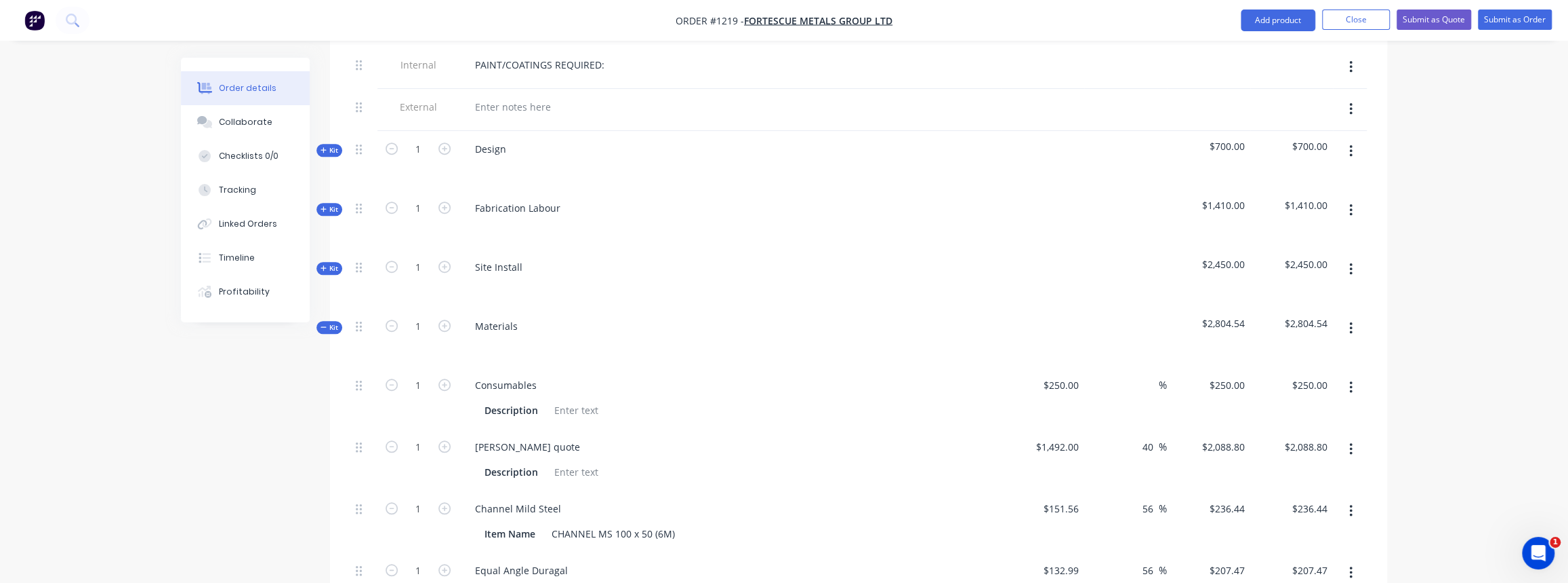
click at [327, 145] on span "Kit" at bounding box center [329, 151] width 18 height 10
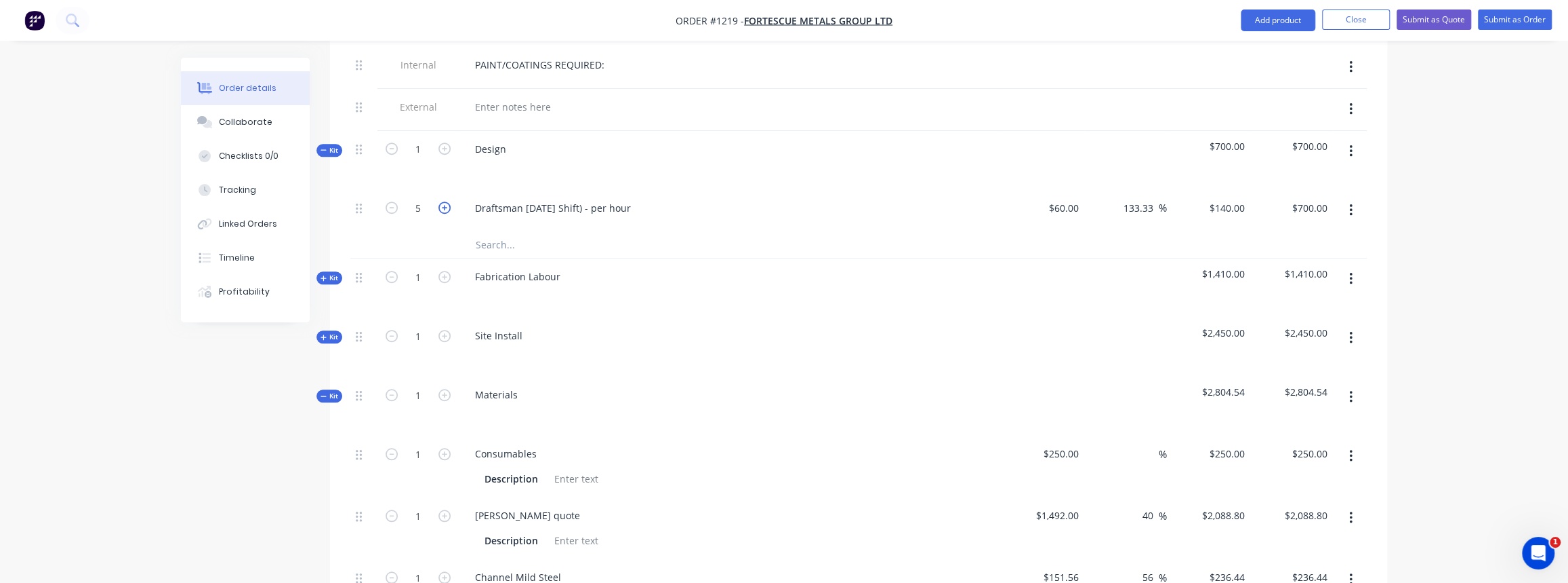
click at [441, 201] on icon "button" at bounding box center [445, 207] width 12 height 12
type input "6"
type input "$840.00"
click at [444, 201] on icon "button" at bounding box center [445, 207] width 12 height 12
type input "7"
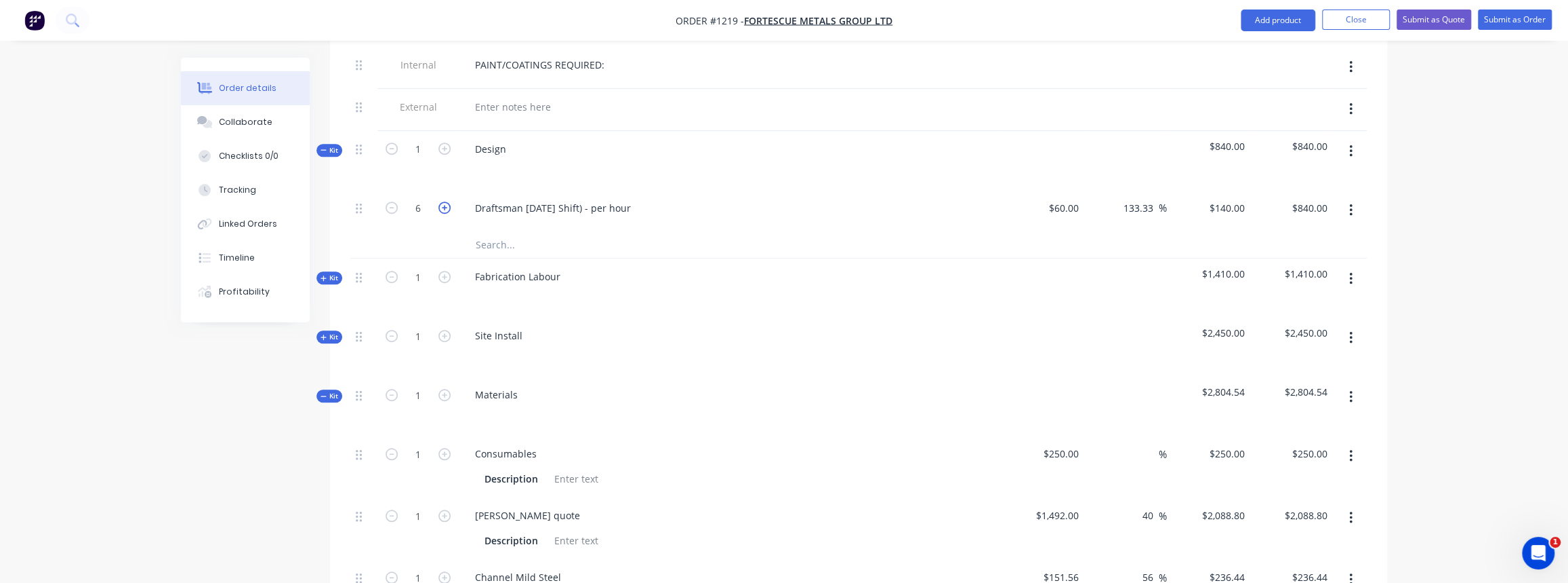
type input "$980.00"
click at [444, 201] on icon "button" at bounding box center [445, 207] width 12 height 12
type input "8"
type input "$1,120.00"
click at [331, 137] on div "Qty Cost Markup Price Total Internal SITE CONTACT: [PERSON_NAME] [PHONE_NUMBER]…" at bounding box center [858, 524] width 1057 height 1176
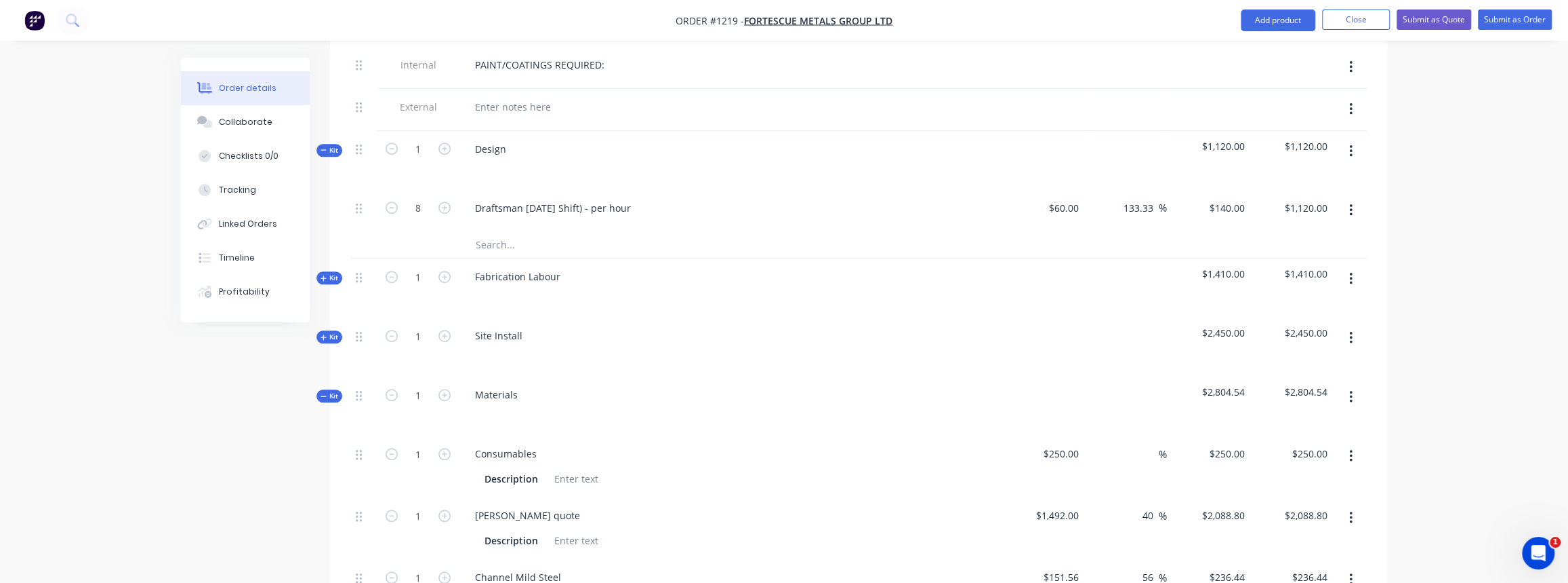
click at [331, 145] on span "Kit" at bounding box center [329, 151] width 18 height 10
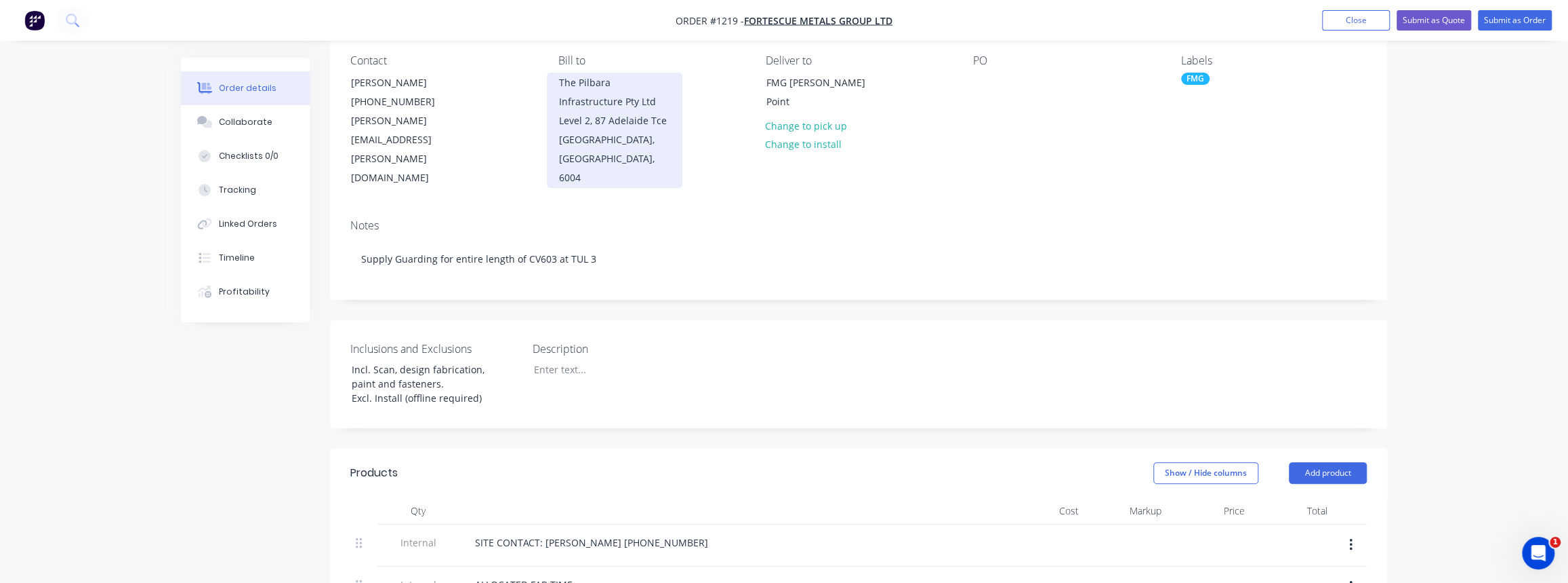
scroll to position [0, 0]
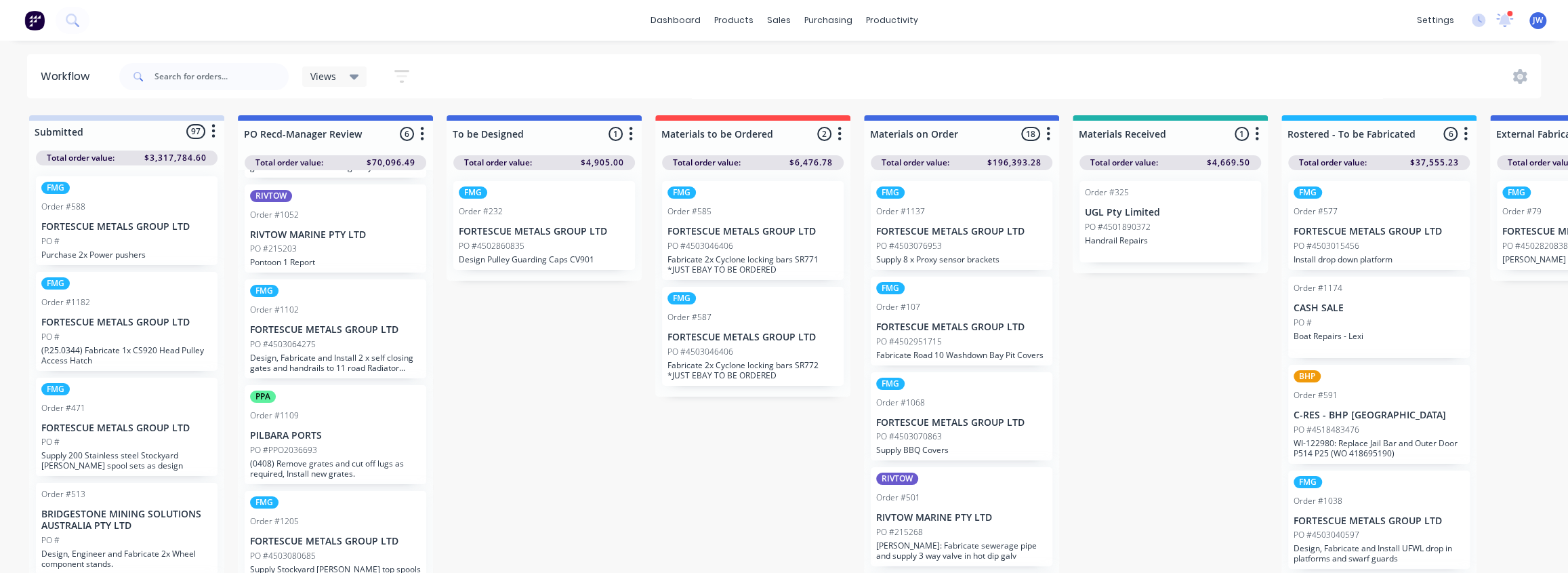
scroll to position [16, 0]
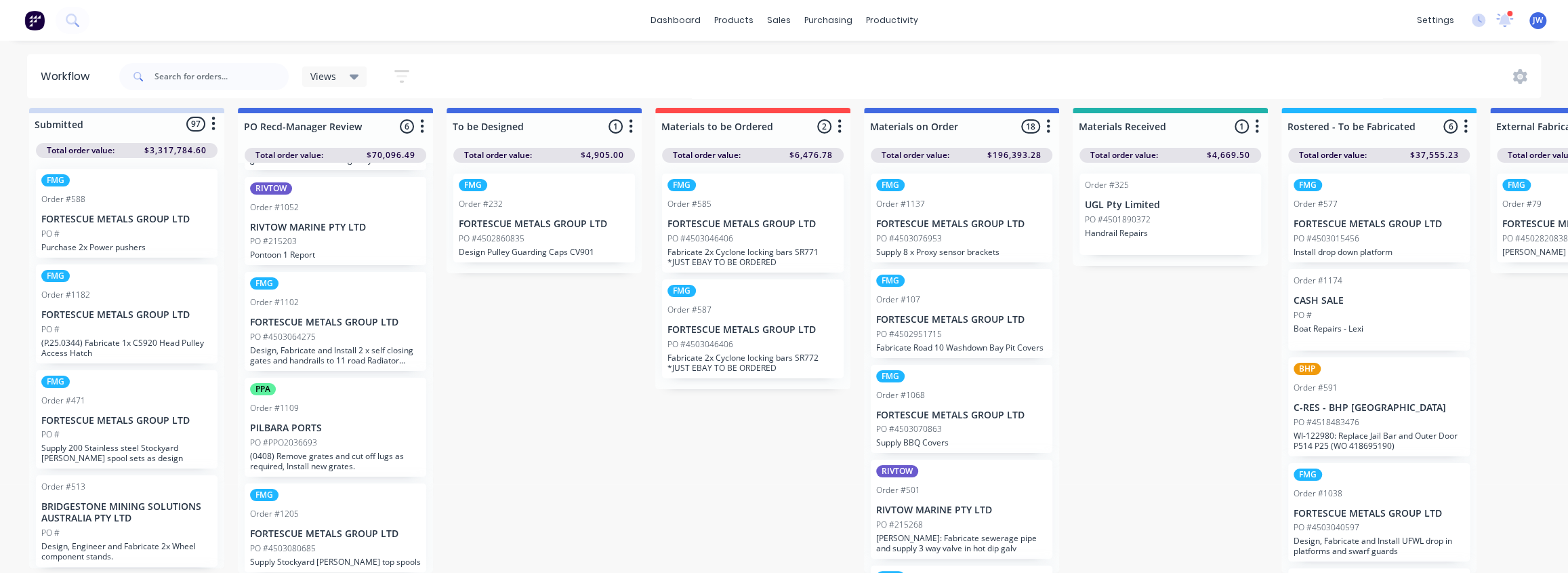
click at [355, 542] on div "PO #4503080685" at bounding box center [335, 548] width 171 height 12
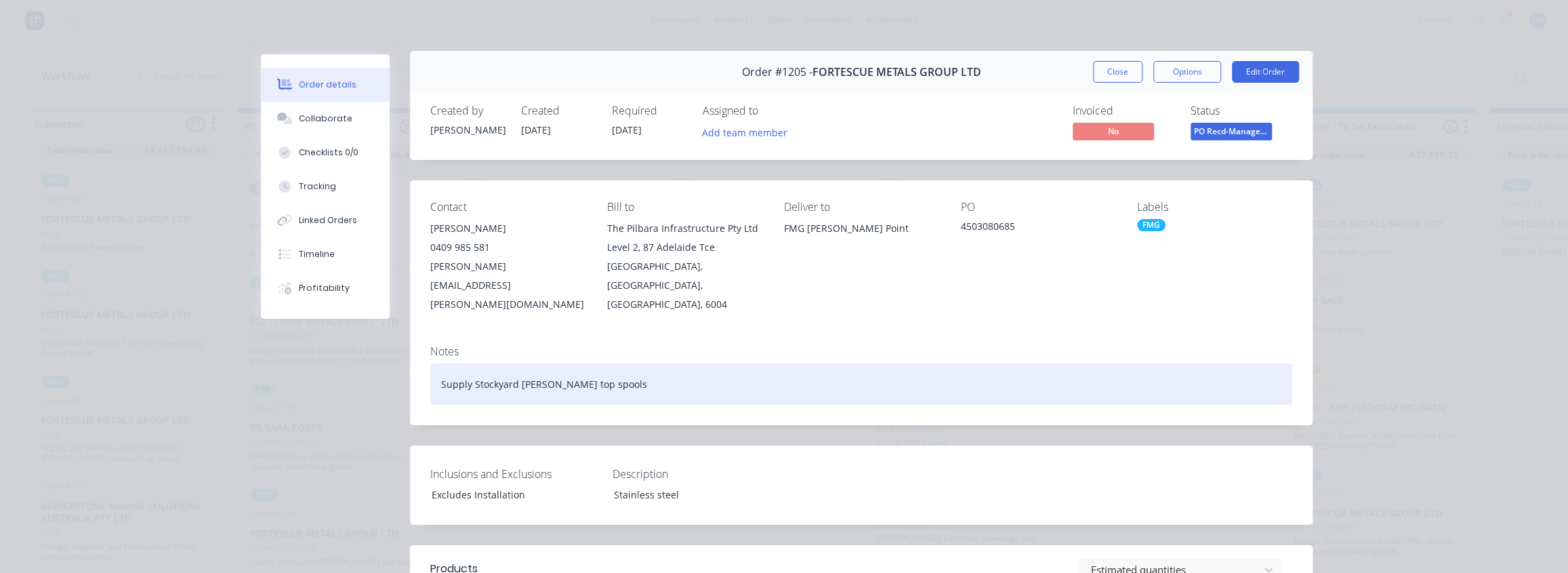
scroll to position [0, 0]
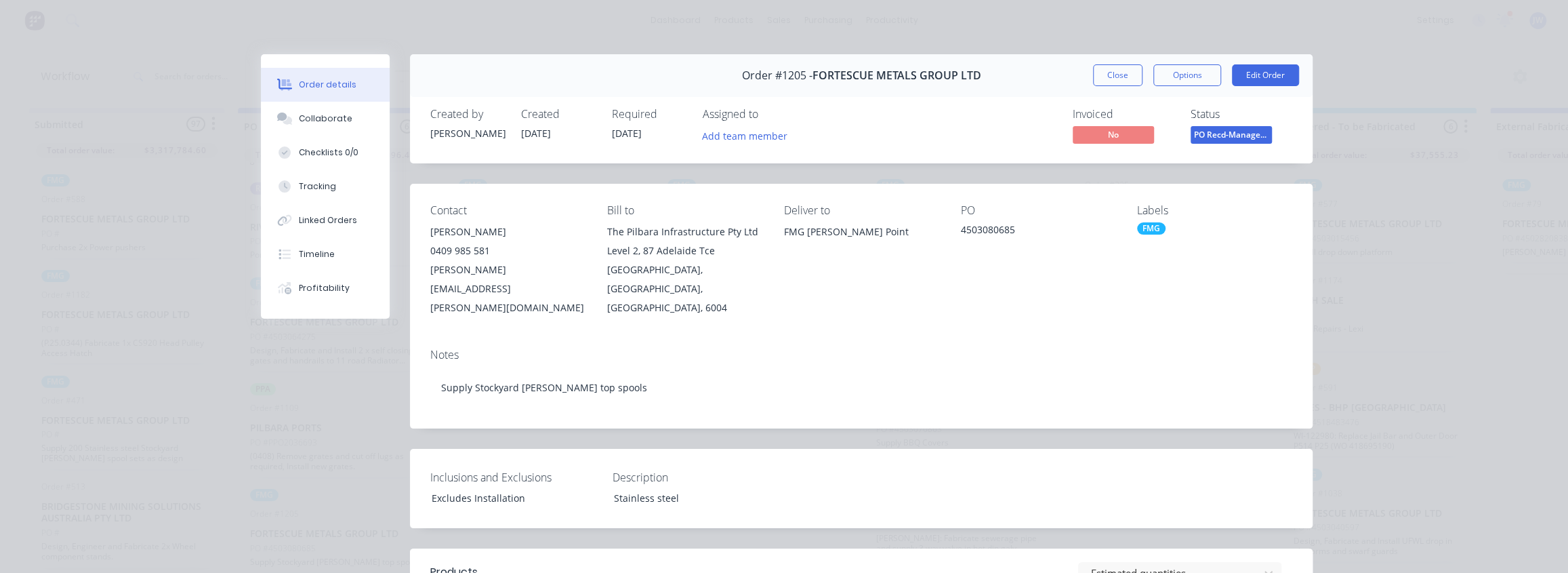
click at [378, 357] on div "Order #1205 - FORTESCUE METALS GROUP LTD Close Options Edit Order Created by Ju…" at bounding box center [787, 577] width 1052 height 1046
click at [376, 357] on div "Order #1205 - FORTESCUE METALS GROUP LTD Close Options Edit Order Created by Ju…" at bounding box center [787, 577] width 1052 height 1046
click at [343, 122] on button "Collaborate" at bounding box center [325, 118] width 129 height 34
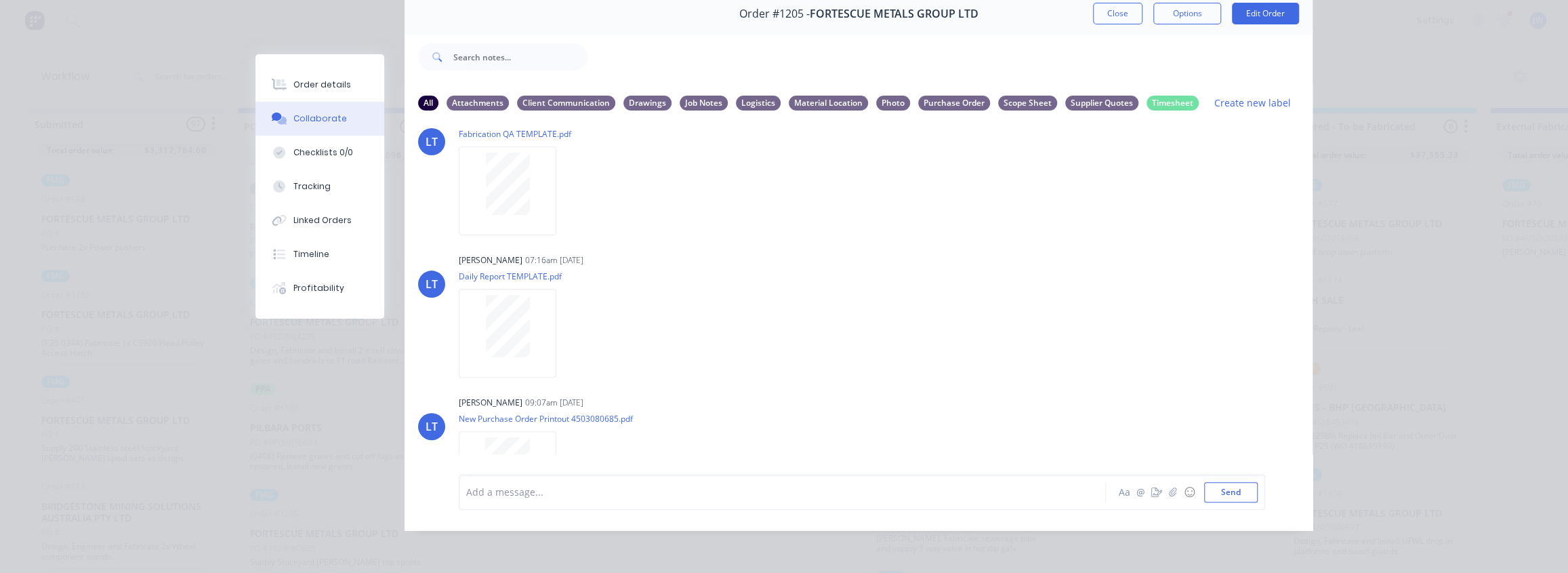
scroll to position [382, 0]
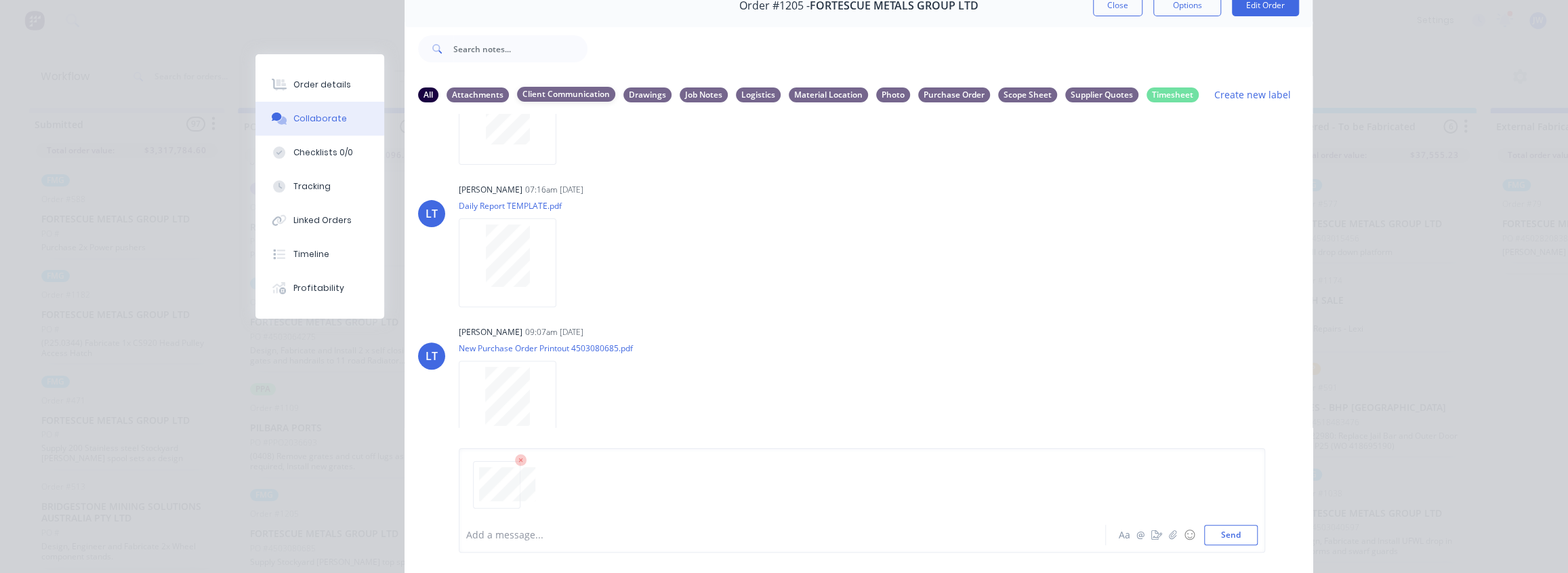
click at [558, 88] on div "Client Communication" at bounding box center [566, 94] width 98 height 15
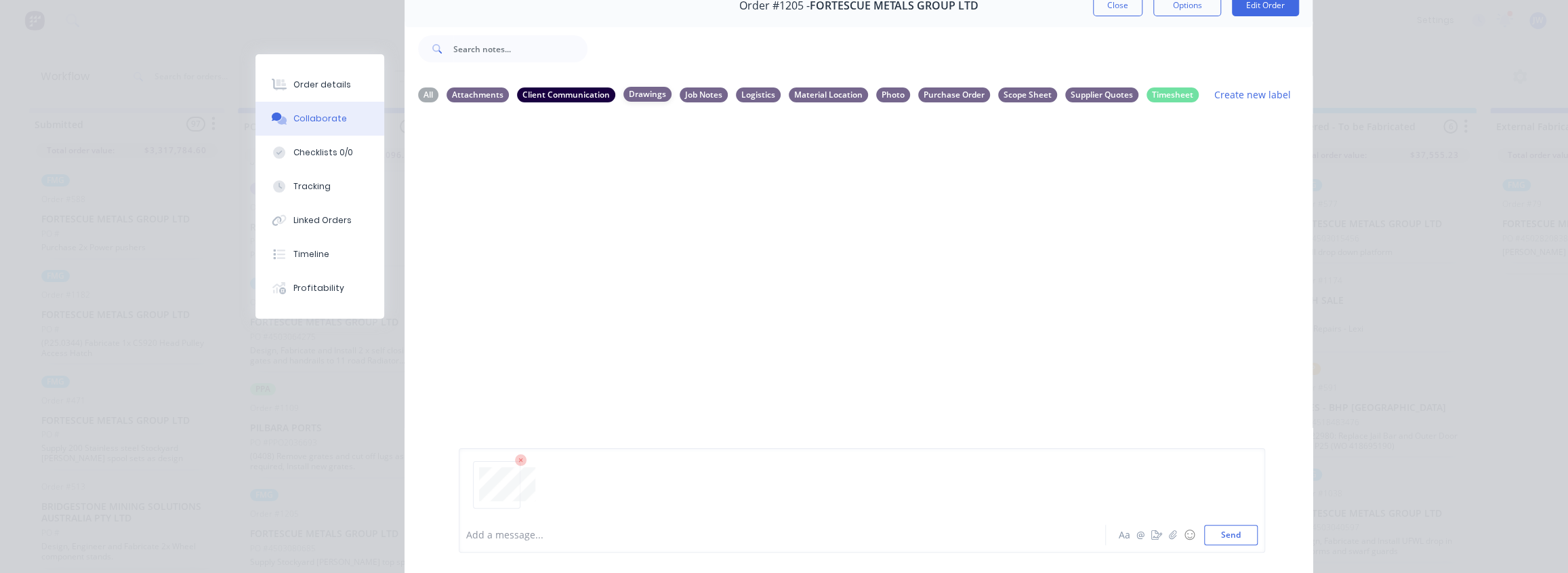
click at [656, 90] on div "Drawings" at bounding box center [647, 94] width 48 height 15
click at [635, 91] on div "Drawings" at bounding box center [647, 94] width 48 height 15
click at [1228, 538] on button "Send" at bounding box center [1231, 534] width 54 height 20
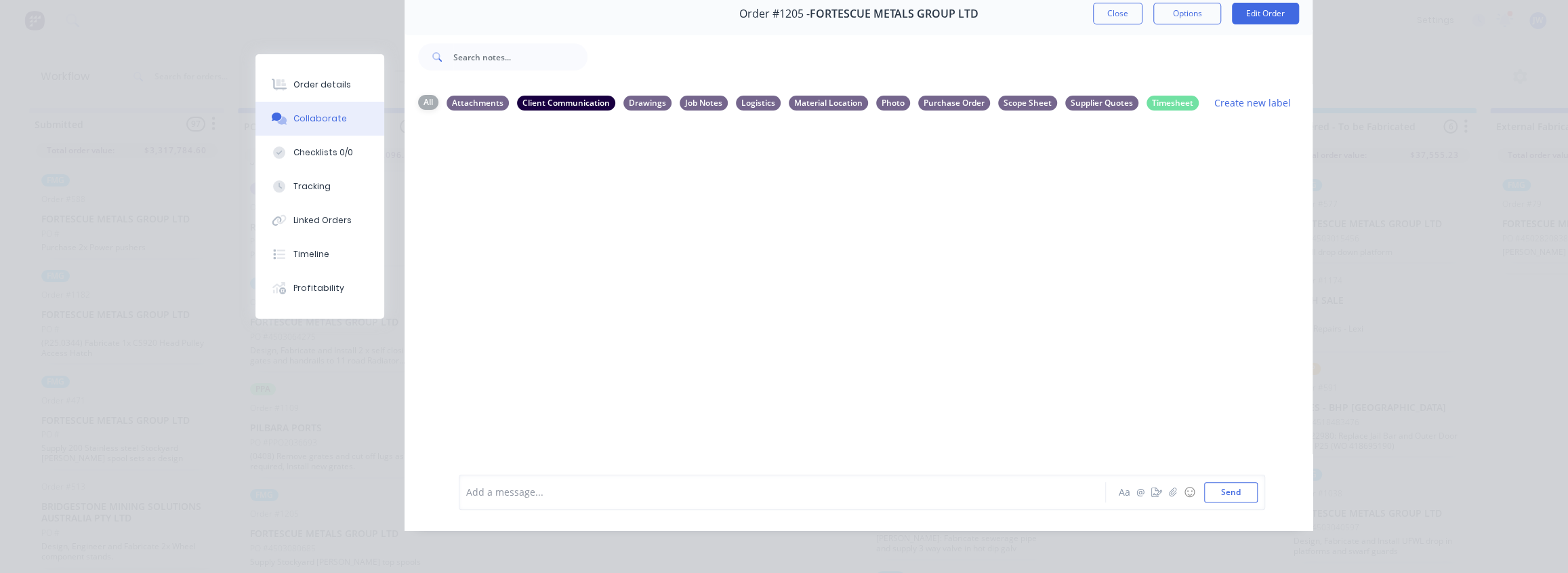
click at [422, 95] on div "All" at bounding box center [428, 102] width 20 height 15
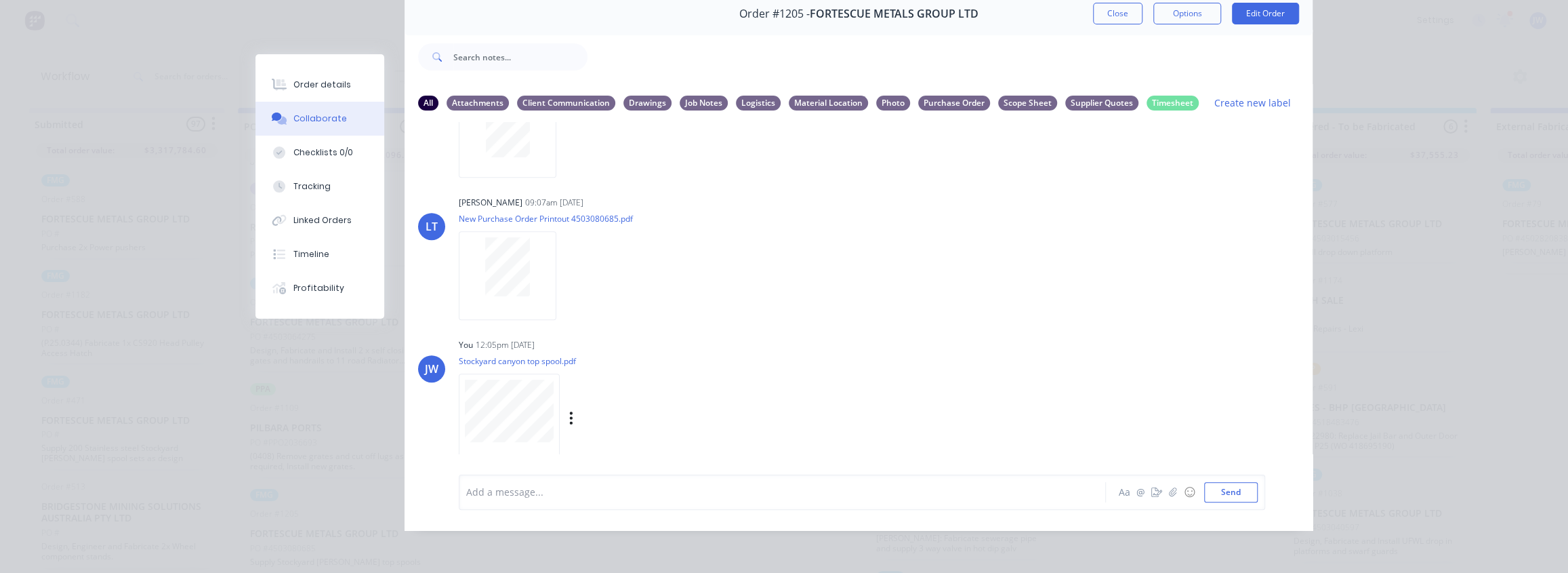
scroll to position [524, 0]
click at [569, 403] on div "Labels Download Delete" at bounding box center [641, 413] width 153 height 19
click at [569, 405] on icon "button" at bounding box center [571, 413] width 4 height 16
click at [616, 379] on button "Labels" at bounding box center [660, 384] width 153 height 31
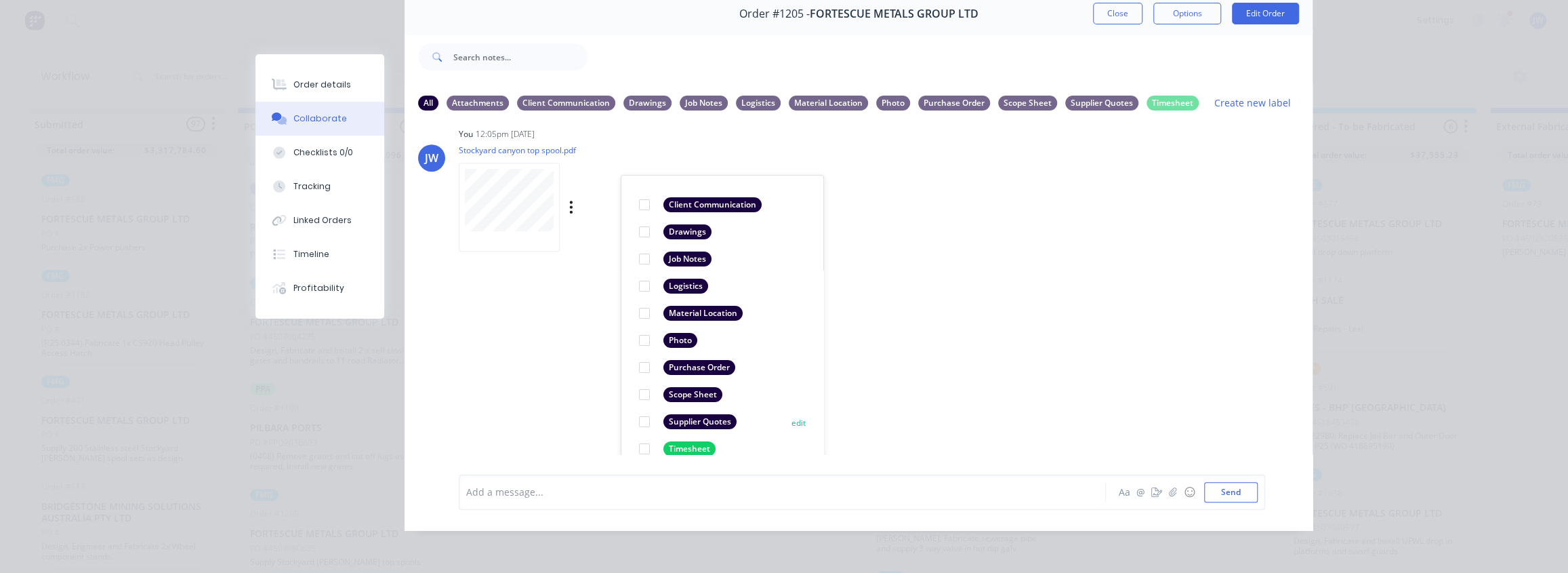
scroll to position [739, 0]
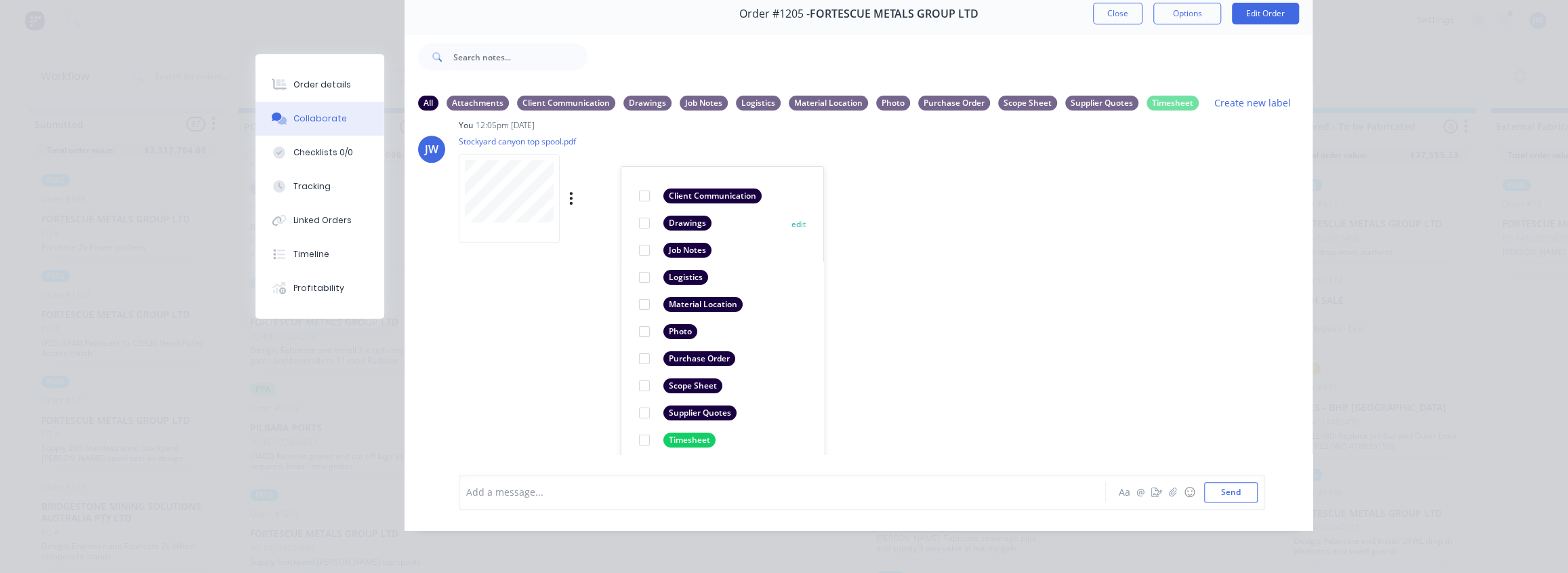
click at [683, 215] on div "Drawings" at bounding box center [688, 223] width 48 height 15
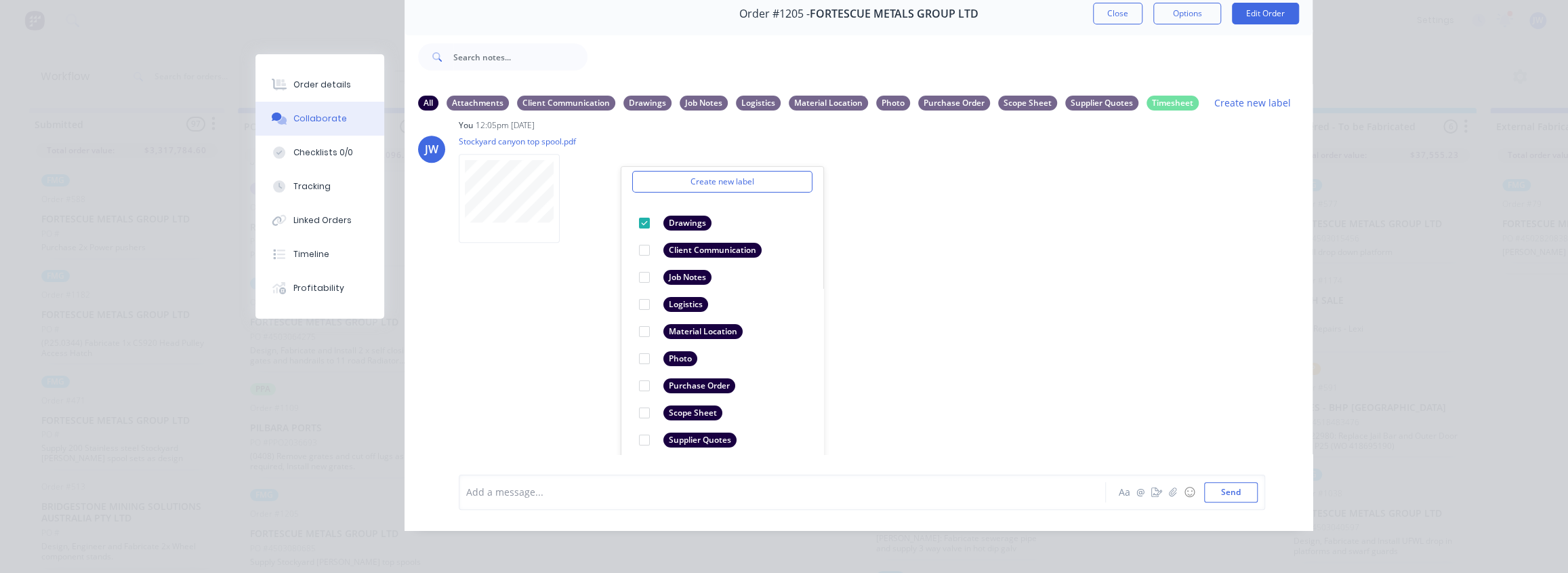
click at [595, 344] on div "LT Leya Thompson 07:16am 02/10/25 Paint Coating Inspection Report.pdf Labels Do…" at bounding box center [858, 288] width 908 height 332
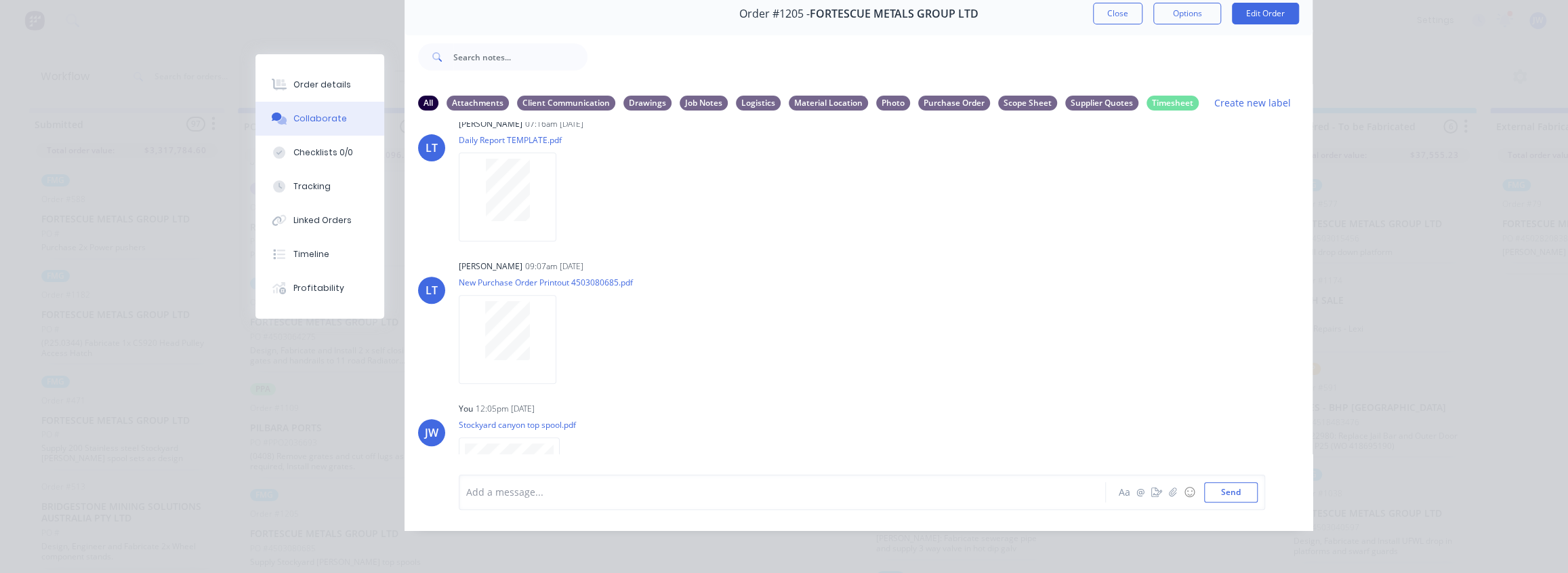
scroll to position [278, 0]
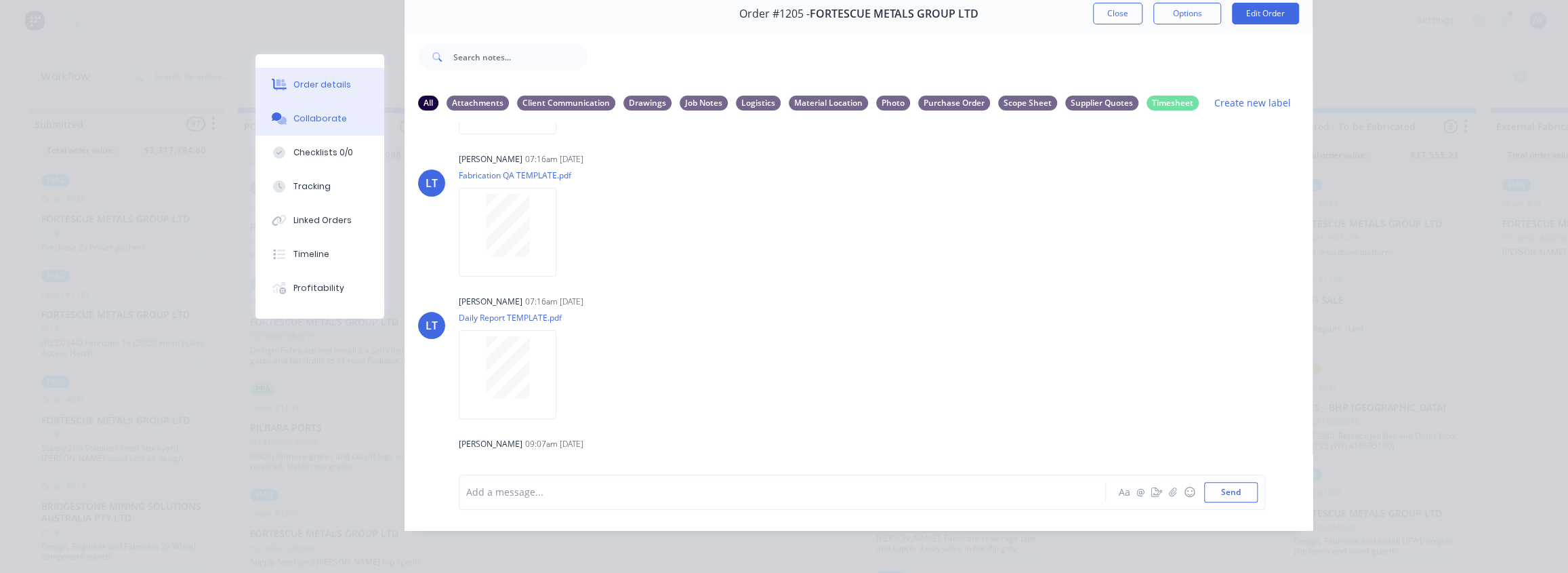
click at [293, 80] on div "Order details" at bounding box center [322, 85] width 57 height 12
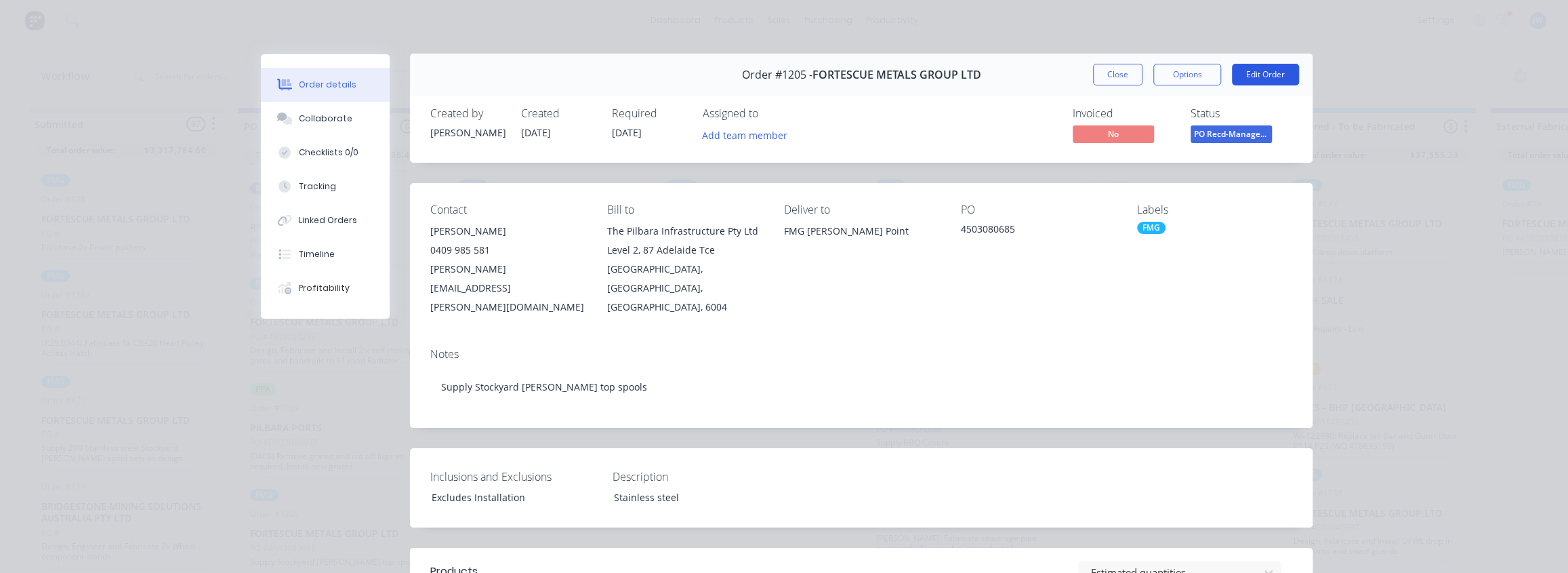
scroll to position [0, 0]
click at [1232, 133] on span "PO Recd-Manager..." at bounding box center [1231, 134] width 81 height 17
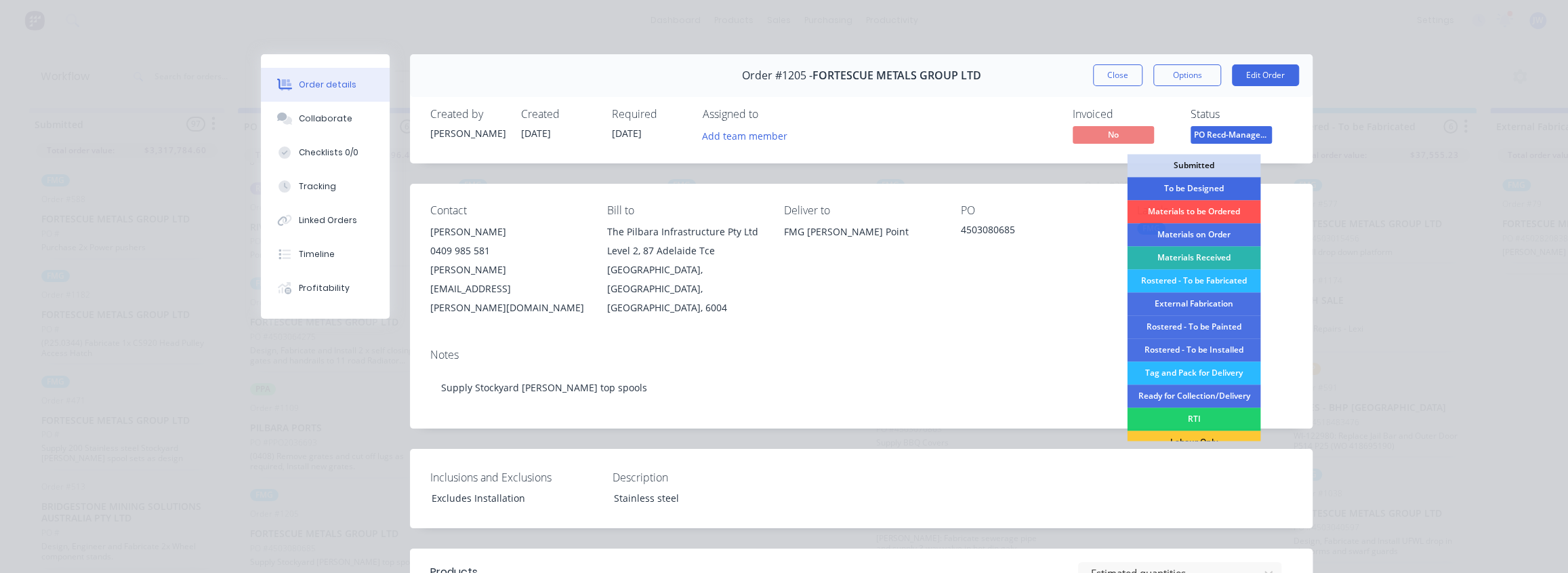
click at [1196, 186] on div "To be Designed" at bounding box center [1193, 188] width 133 height 23
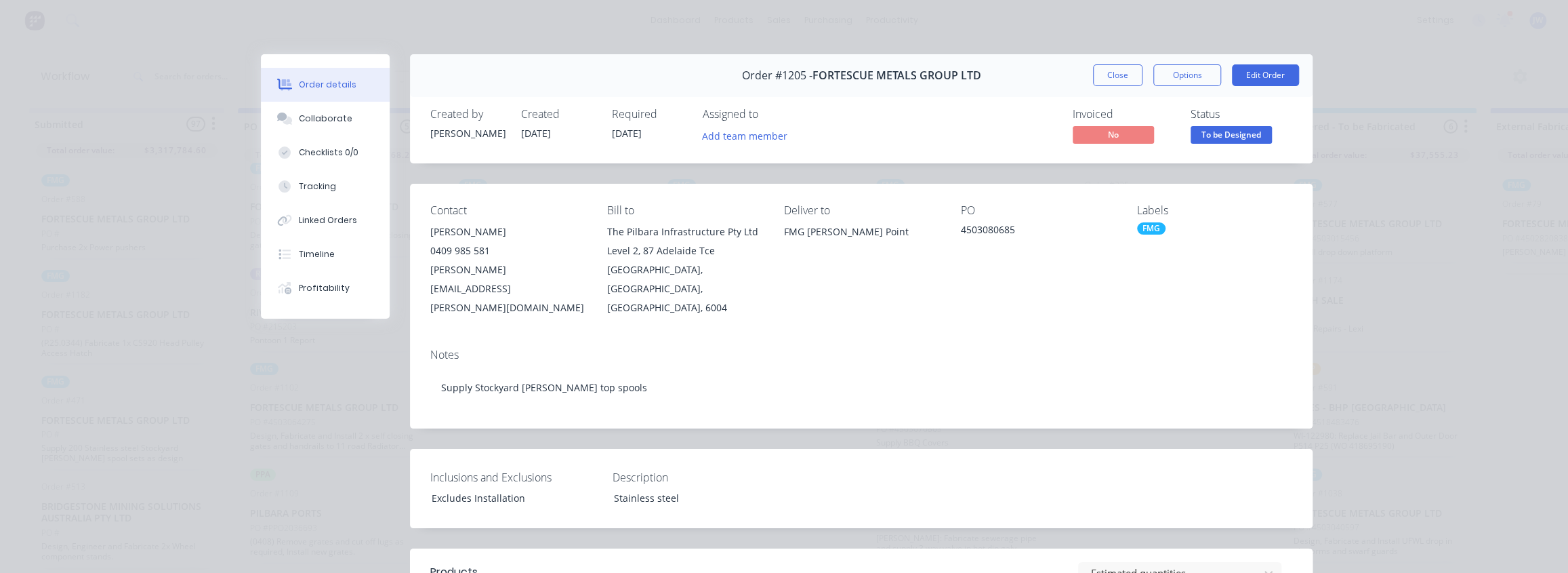
scroll to position [102, 0]
click at [1105, 72] on button "Close" at bounding box center [1118, 75] width 49 height 22
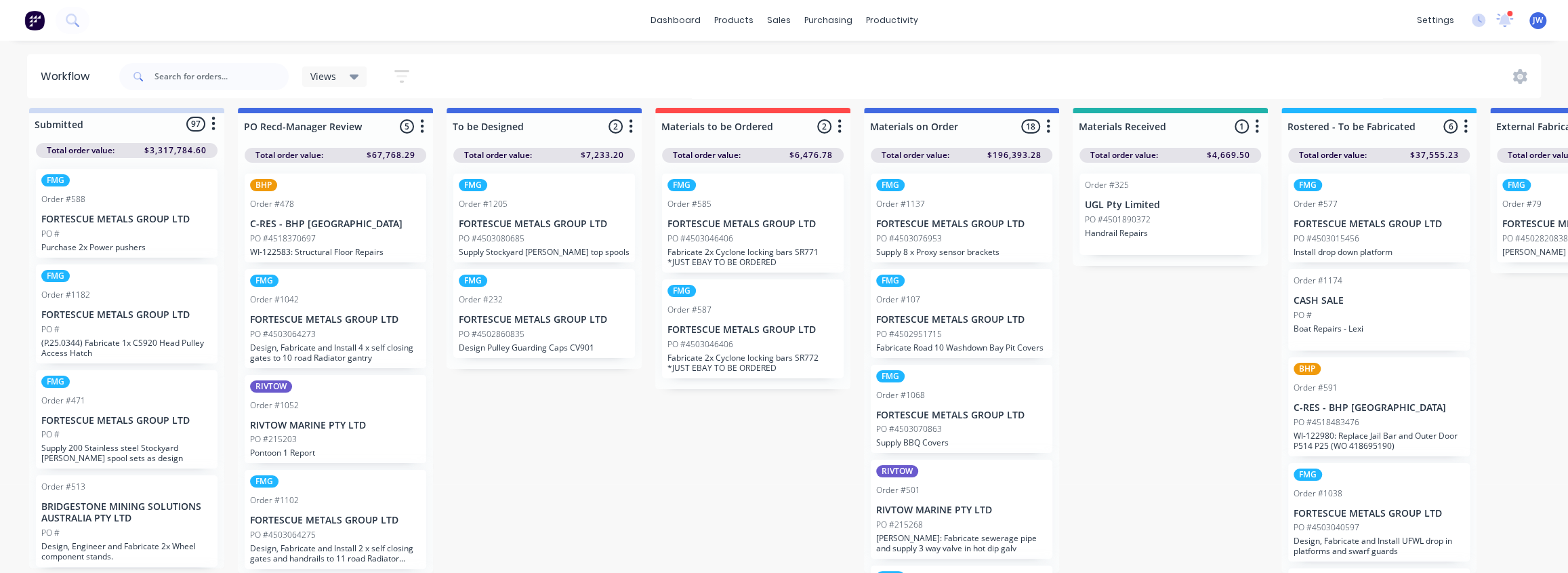
scroll to position [0, 0]
